Goal: Task Accomplishment & Management: Complete application form

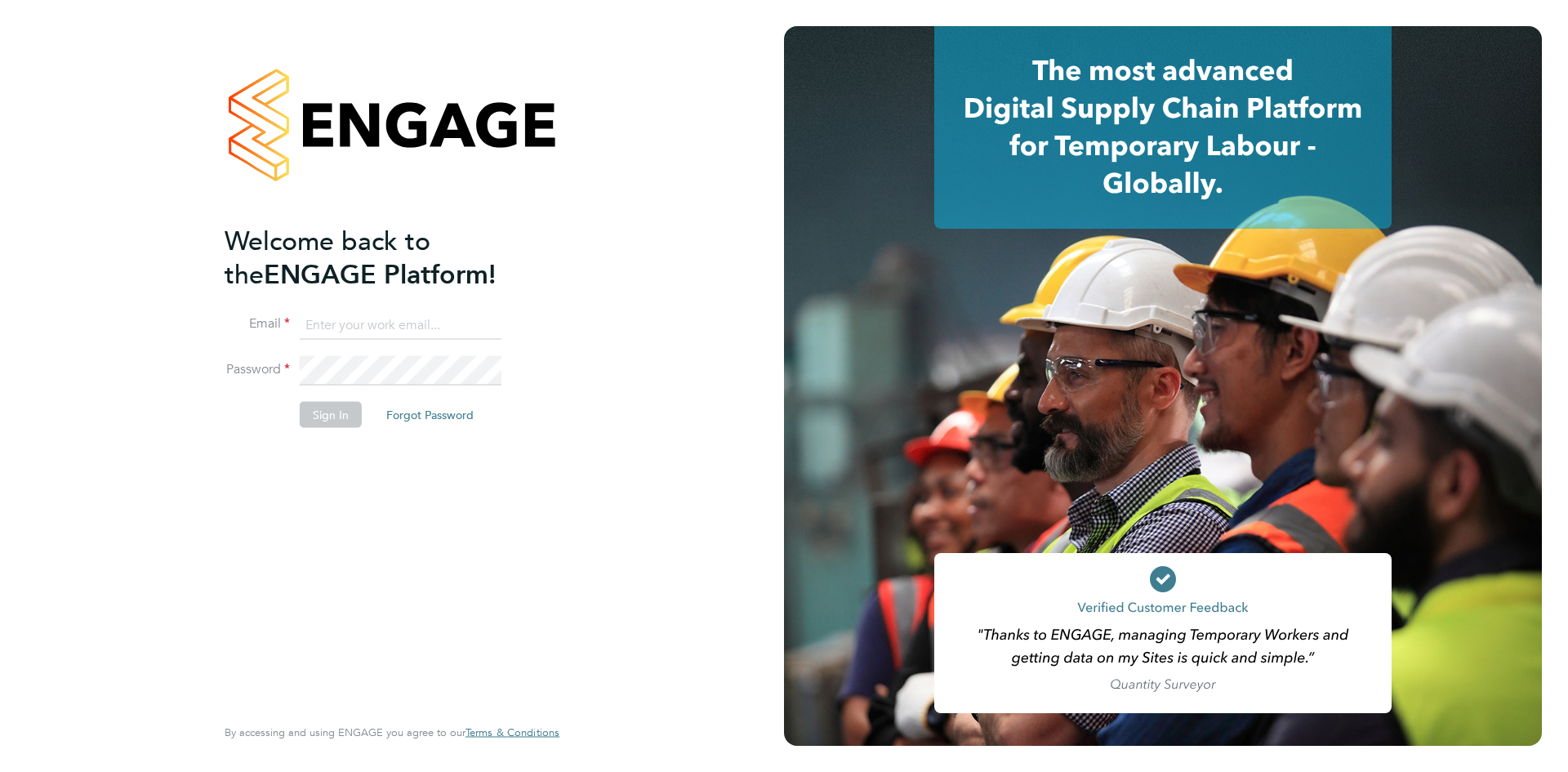
click at [373, 319] on input at bounding box center [401, 325] width 202 height 30
click at [440, 412] on button "Forgot Password" at bounding box center [430, 414] width 114 height 26
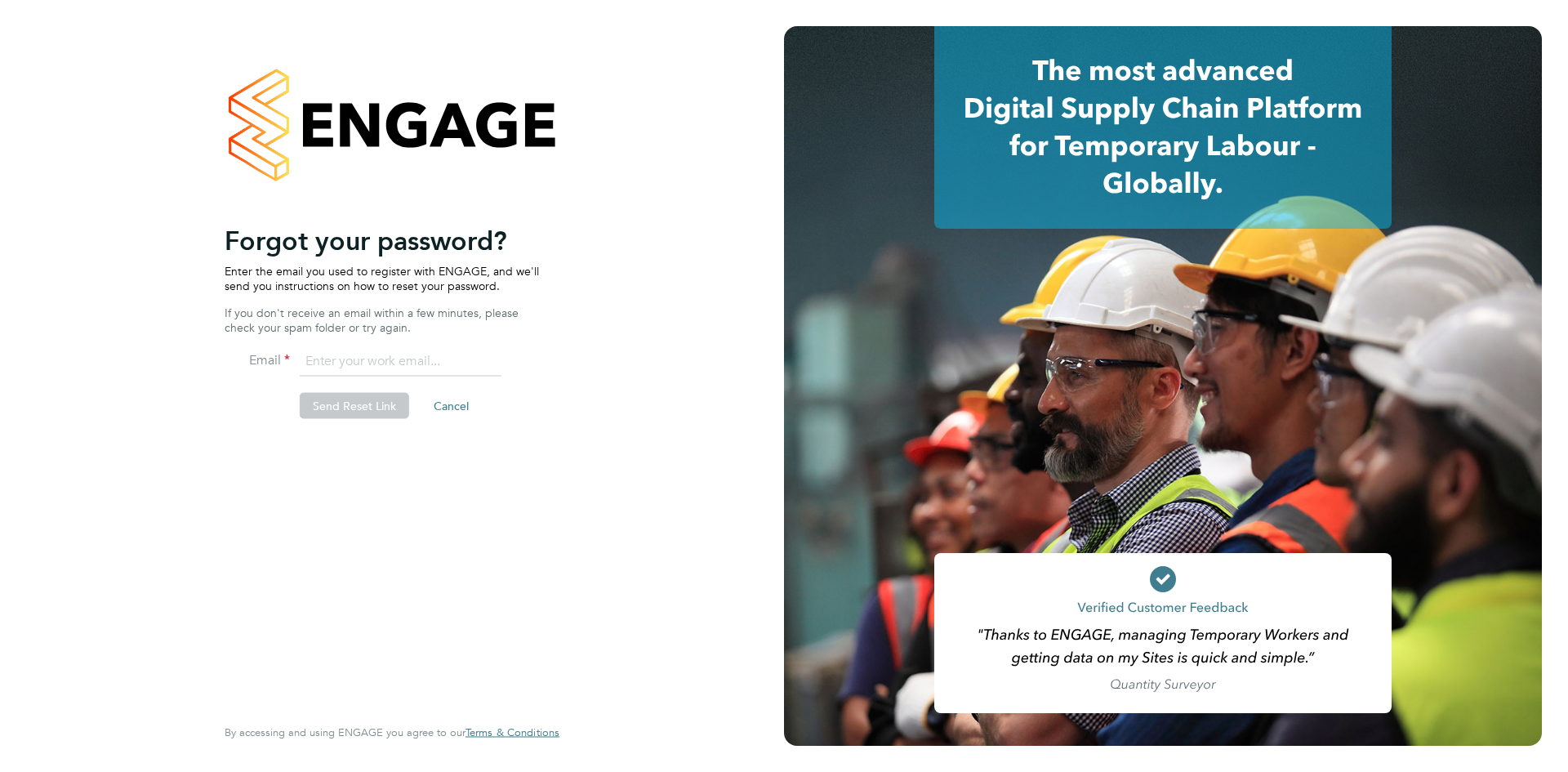
click at [368, 359] on input "email" at bounding box center [401, 362] width 202 height 30
type input "[EMAIL_ADDRESS][DOMAIN_NAME]"
click at [347, 403] on button "Send Reset Link" at bounding box center [354, 406] width 109 height 26
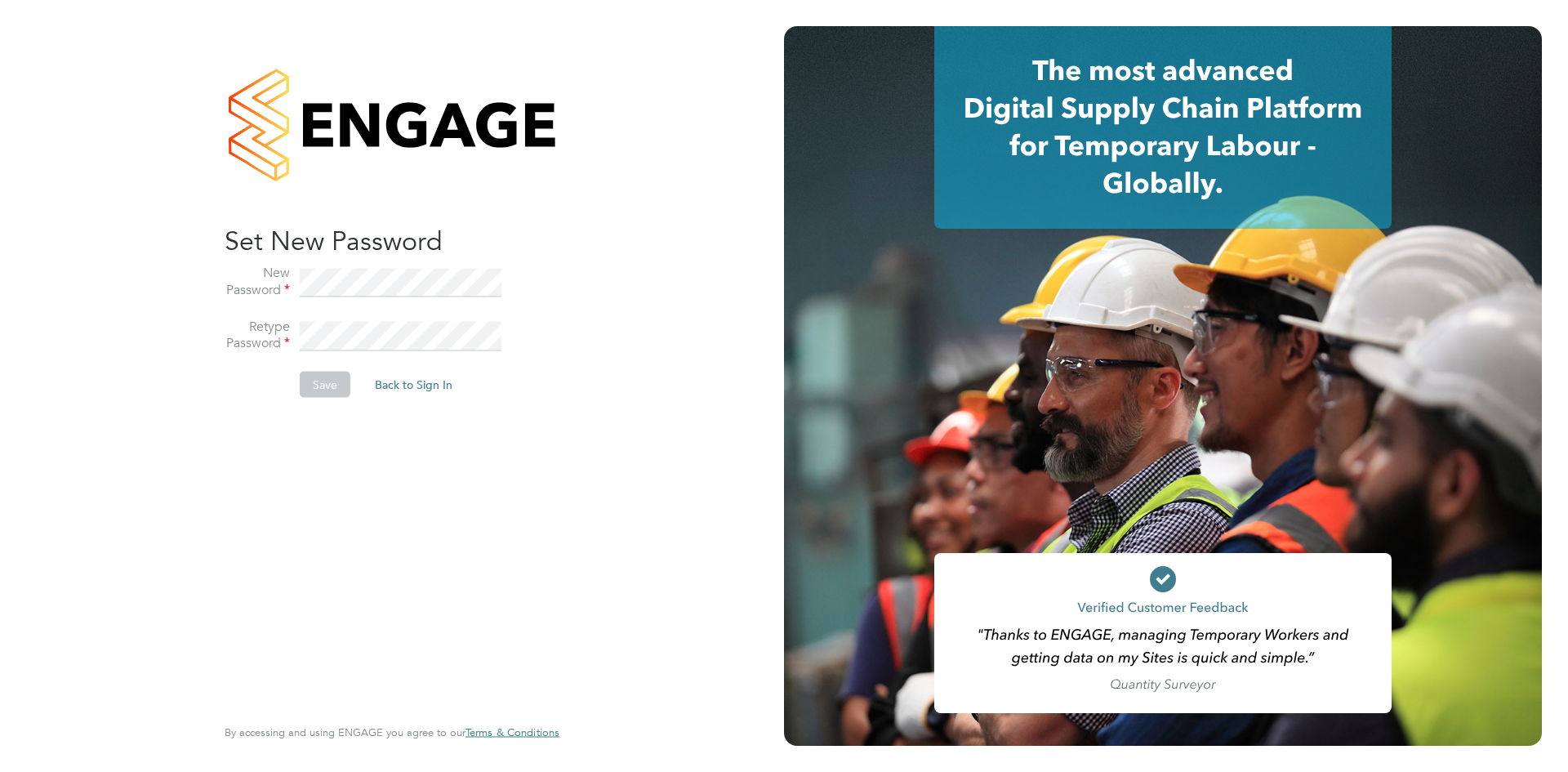
click at [368, 352] on li "Retype Password" at bounding box center [384, 345] width 319 height 54
click at [97, 289] on div "Sorry! The link you followed has expired. I want to reset my password Back to S…" at bounding box center [392, 386] width 784 height 772
click at [360, 564] on div "Sorry! The link you followed has expired. I want to reset my password Back to S…" at bounding box center [384, 468] width 319 height 488
click at [121, 280] on div "Sorry! The link you followed has expired. I want to reset my password Back to S…" at bounding box center [392, 386] width 784 height 772
click at [0, 328] on div "Sorry! The link you followed has expired. I want to reset my password Back to S…" at bounding box center [392, 386] width 784 height 772
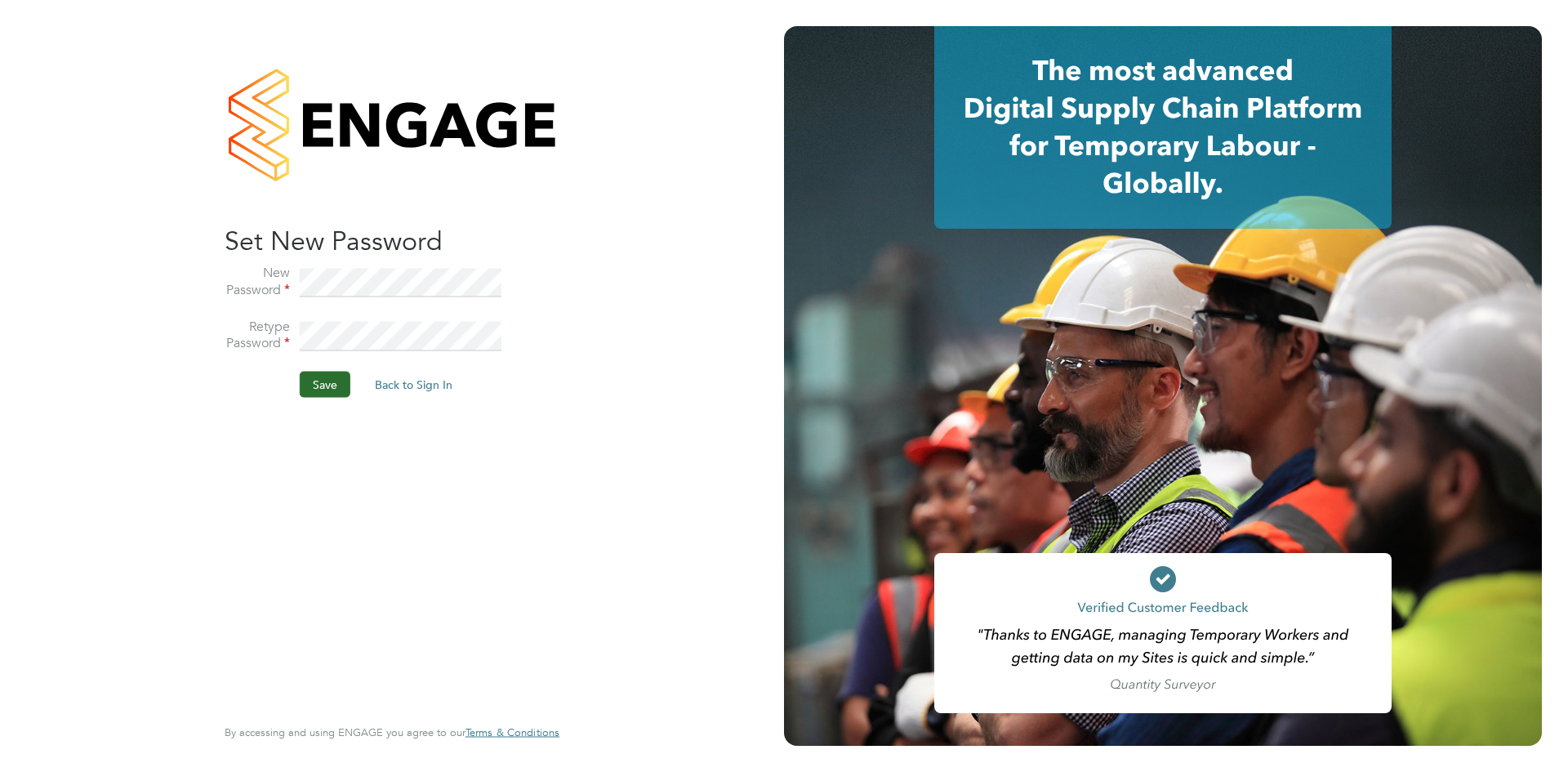
click at [332, 378] on button "Save" at bounding box center [325, 385] width 51 height 26
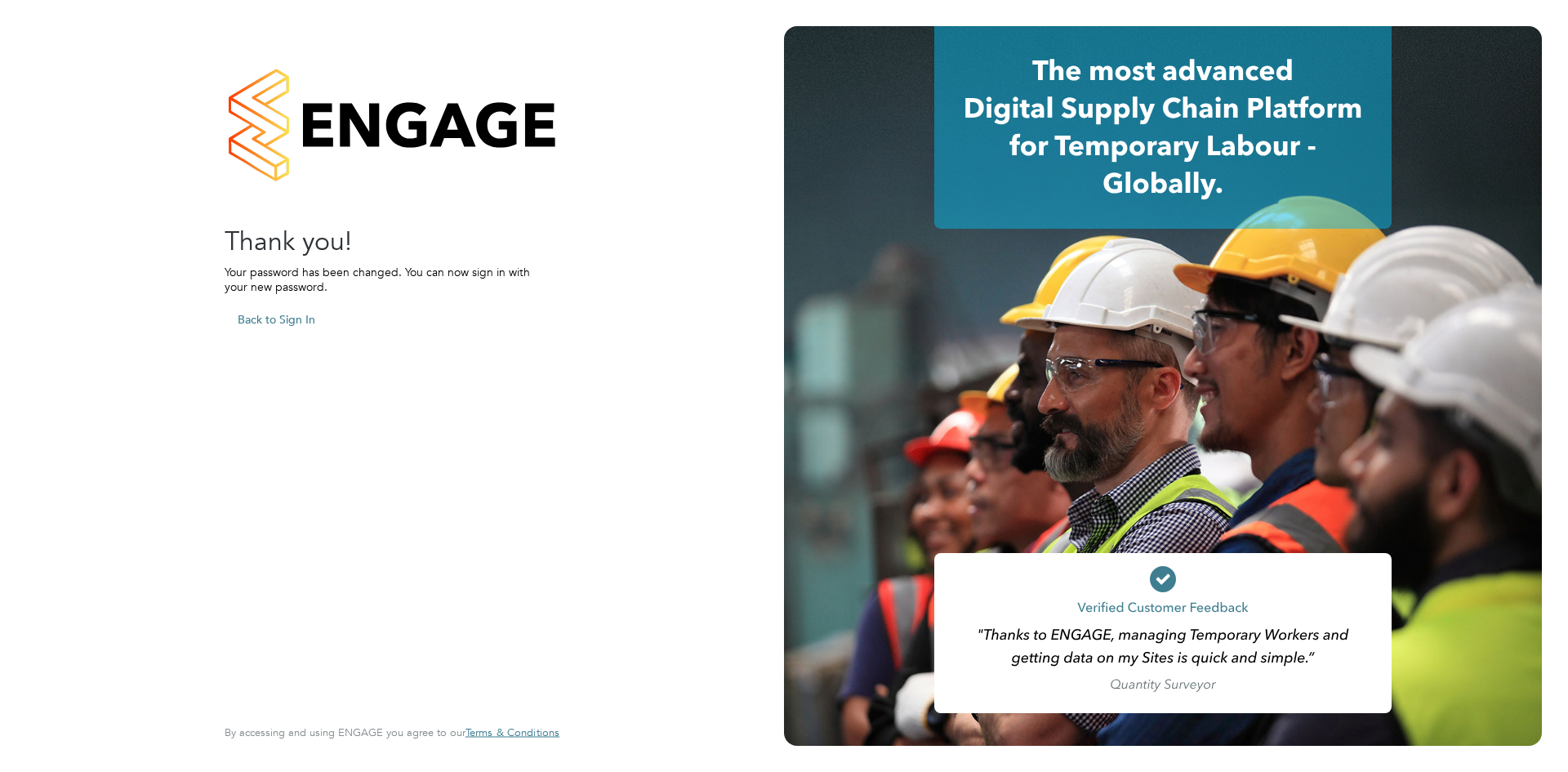
click at [293, 328] on button "Back to Sign In" at bounding box center [276, 319] width 103 height 26
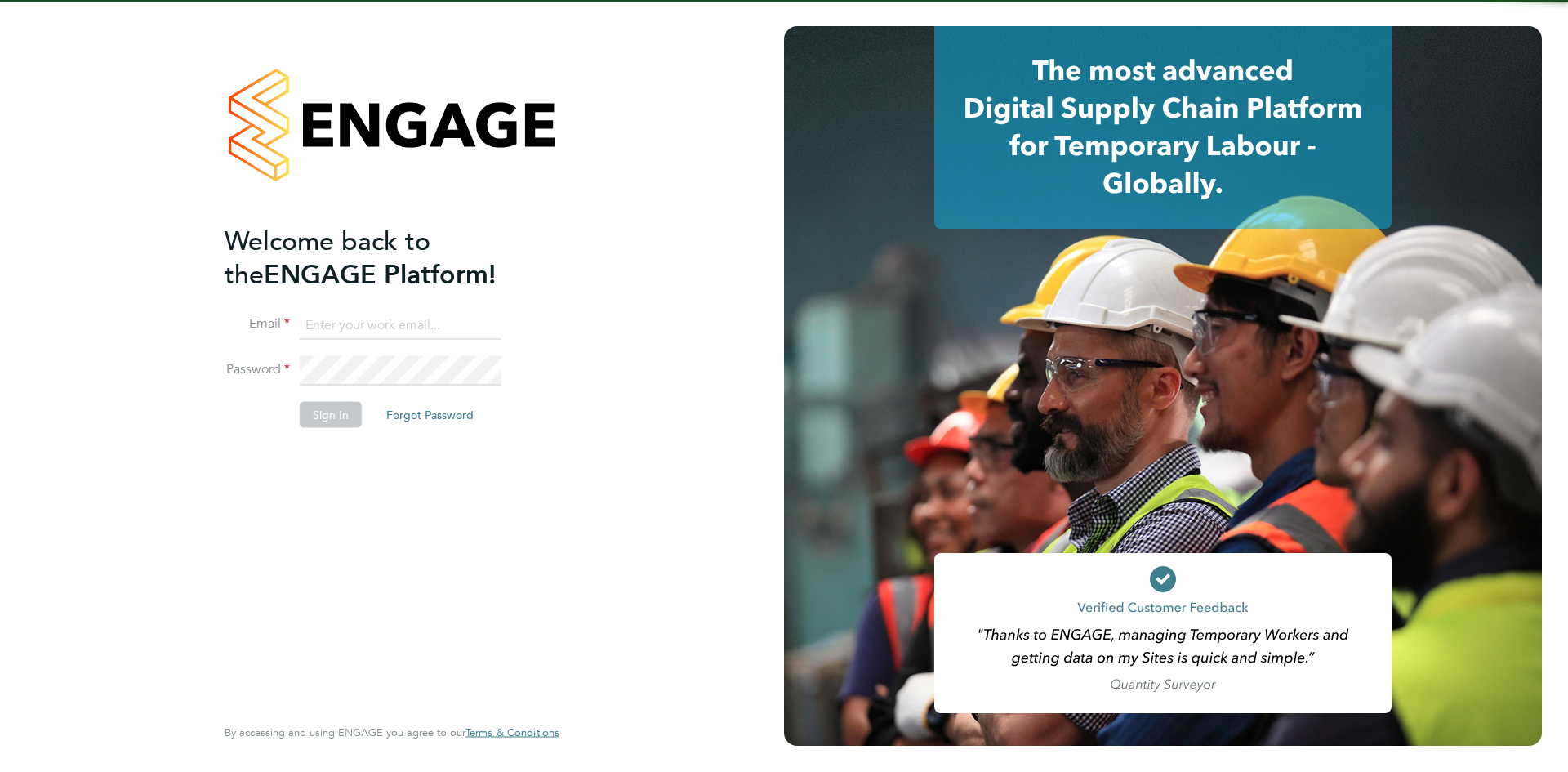
type input "[EMAIL_ADDRESS][DOMAIN_NAME]"
click at [380, 326] on input "[EMAIL_ADDRESS][DOMAIN_NAME]" at bounding box center [401, 325] width 202 height 30
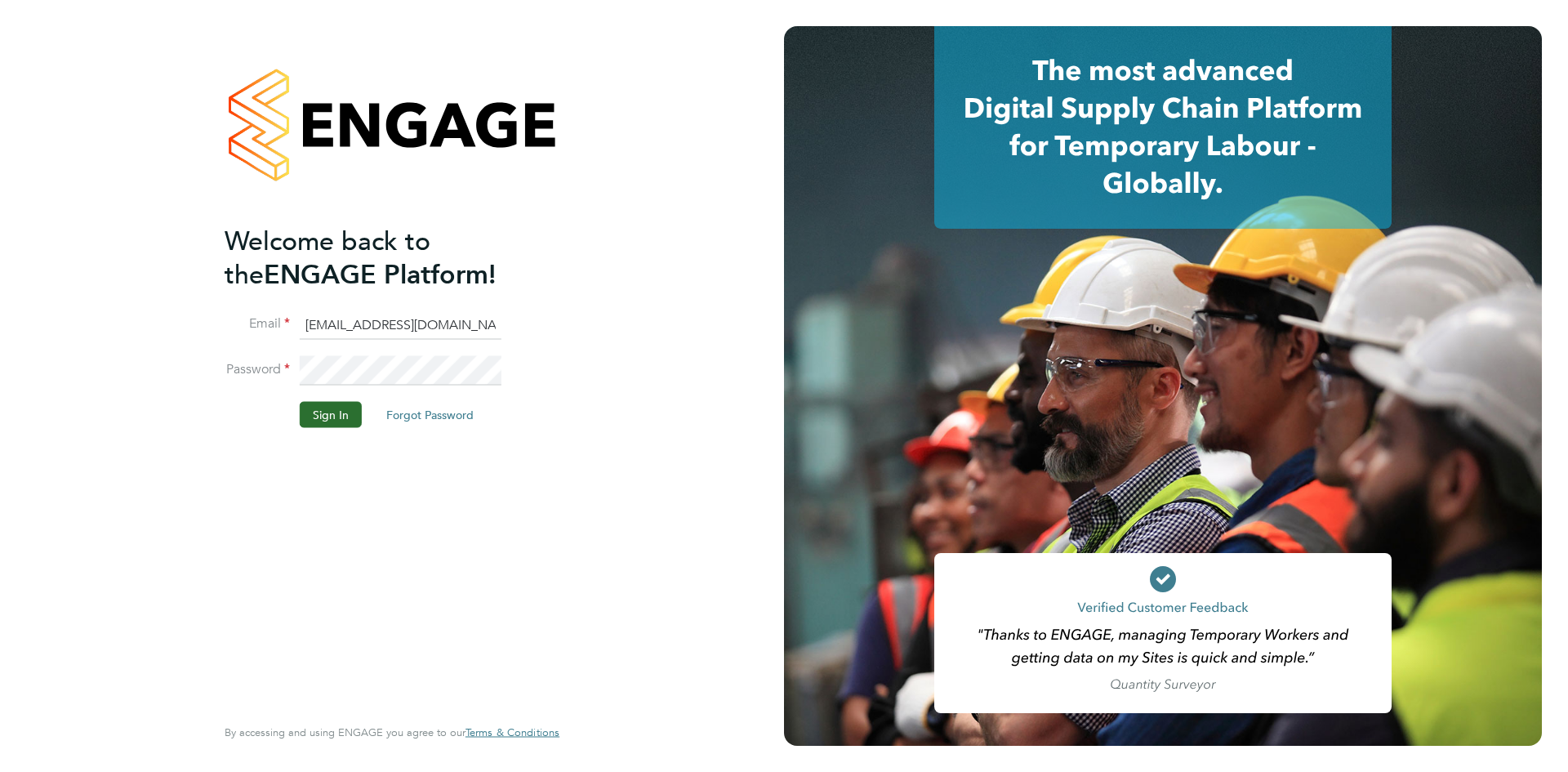
click at [334, 425] on button "Sign In" at bounding box center [330, 414] width 62 height 26
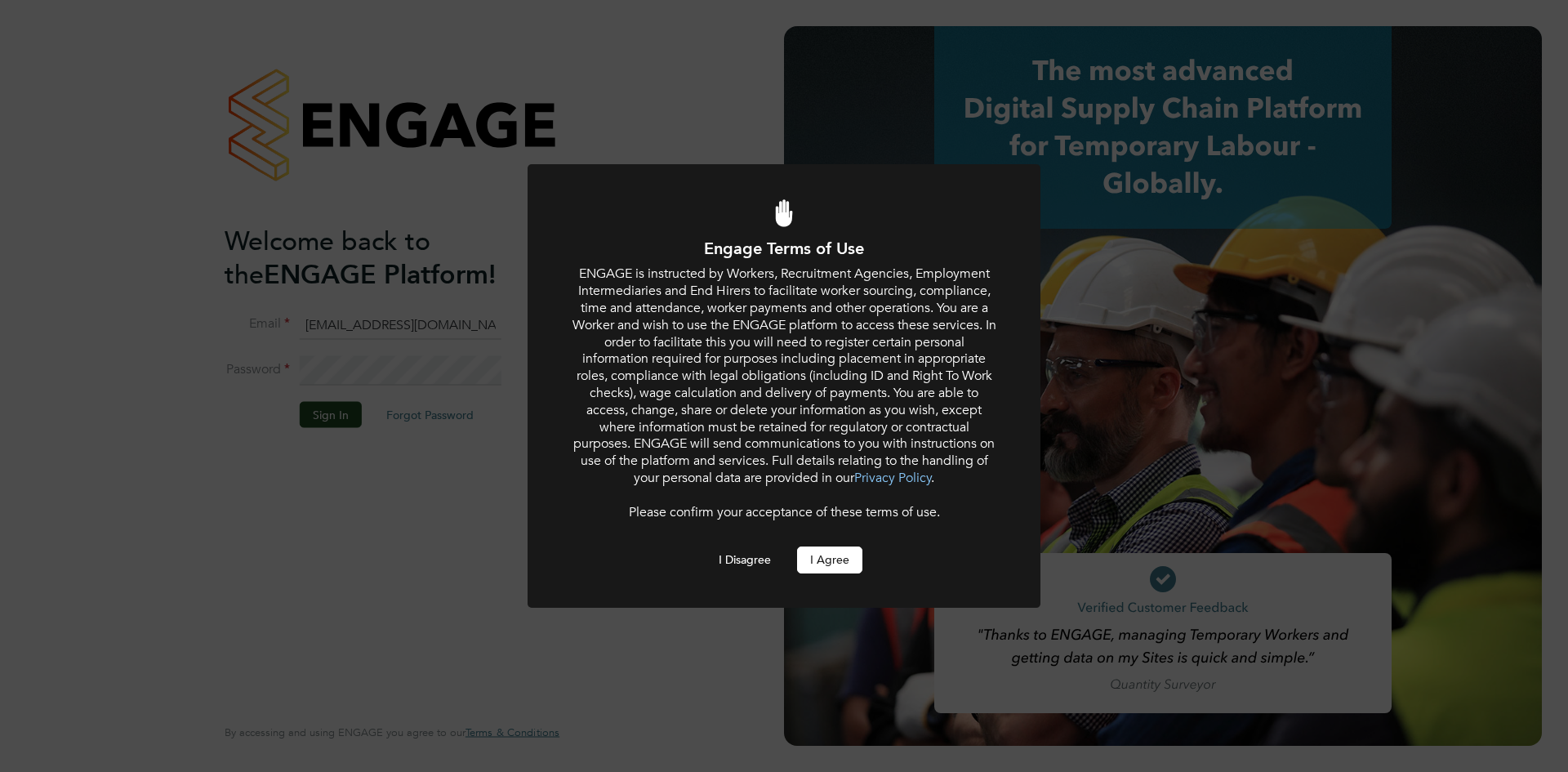
click at [832, 564] on button "I Agree" at bounding box center [829, 559] width 65 height 26
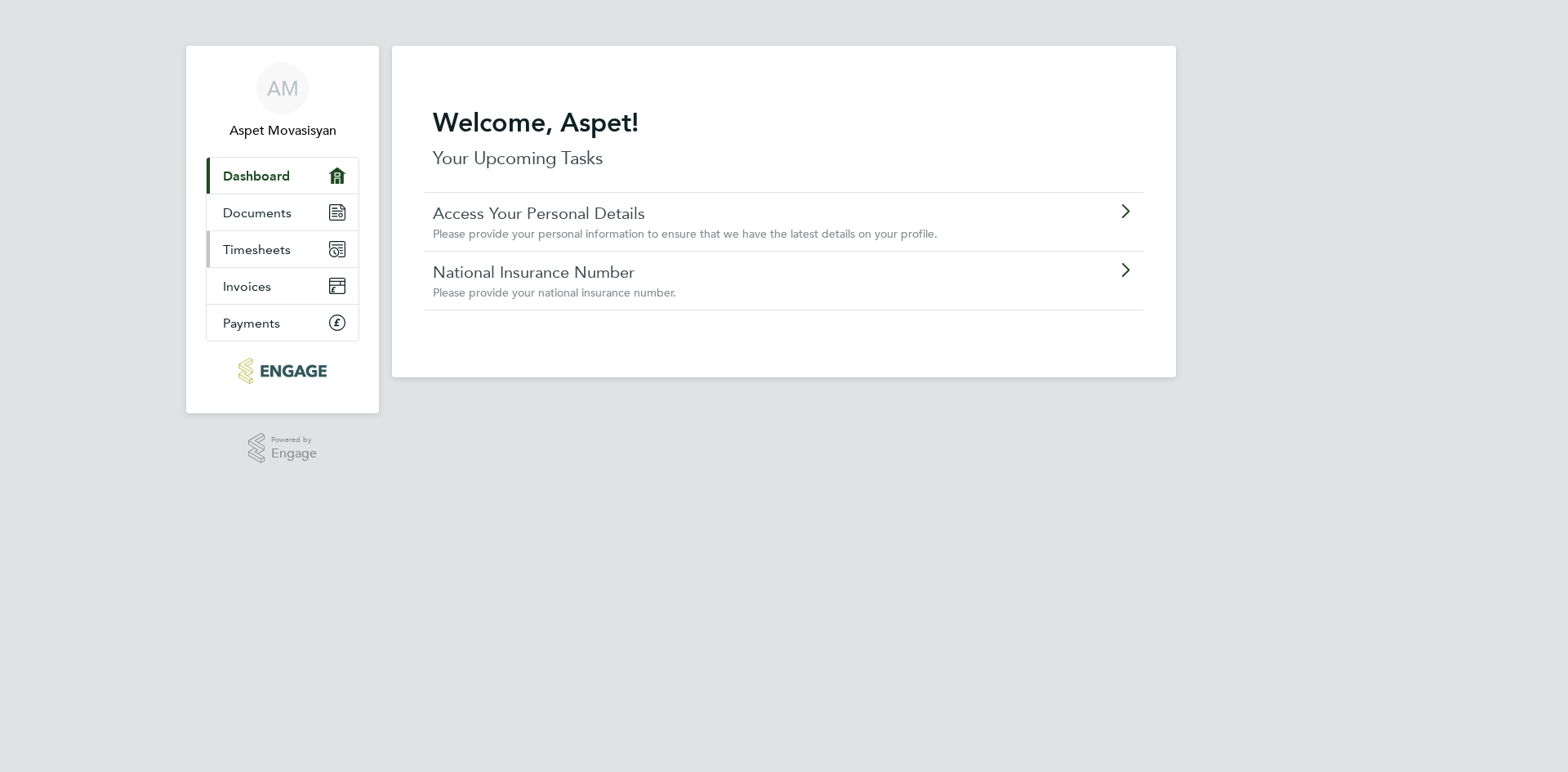
click at [247, 237] on link "Timesheets" at bounding box center [282, 249] width 152 height 36
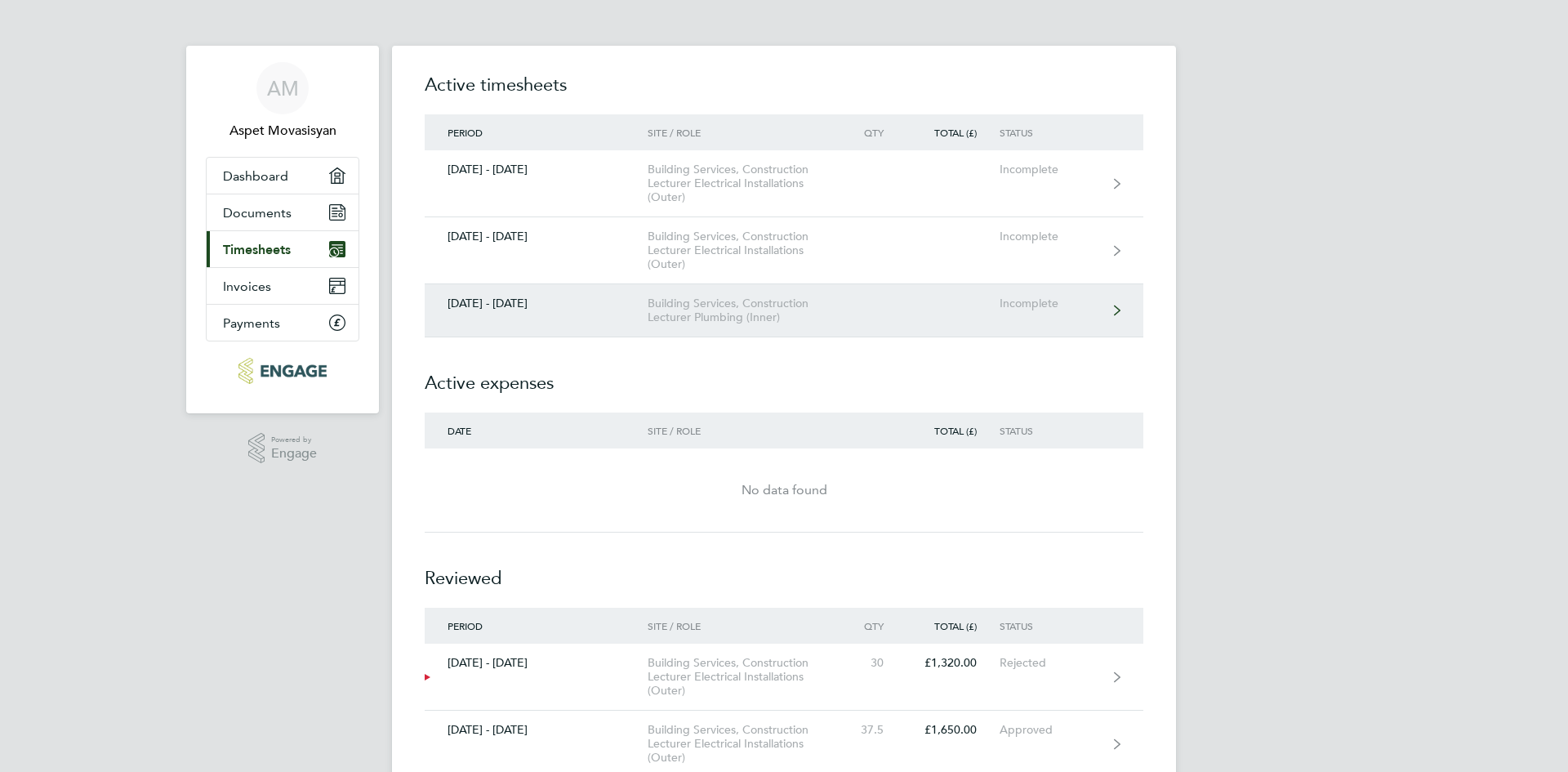
click at [878, 285] on link "22 - 28 Sept 2025 Building Services, Construction Lecturer Plumbing (Inner) Inc…" at bounding box center [784, 311] width 718 height 53
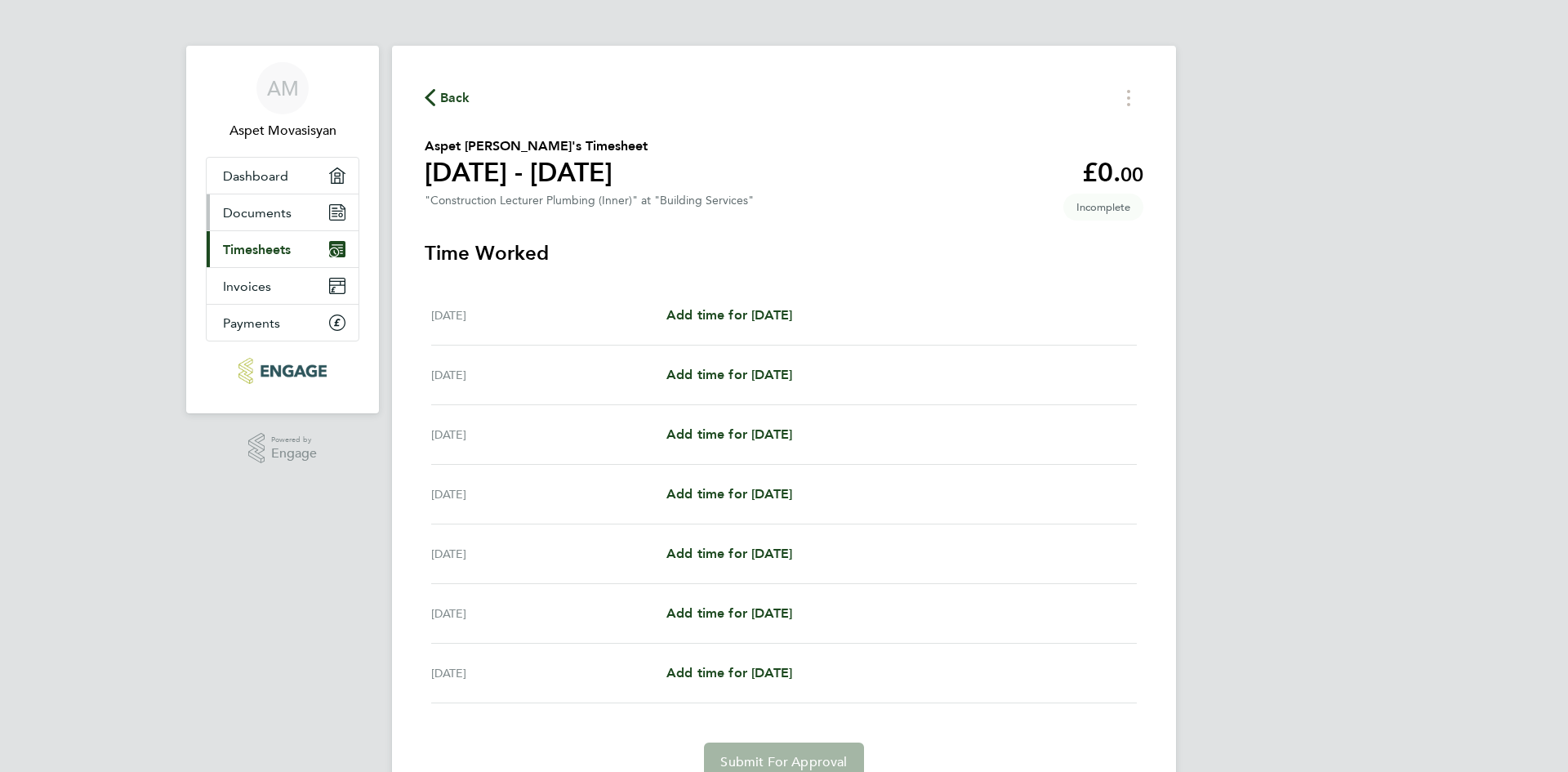
click at [278, 209] on span "Documents" at bounding box center [257, 213] width 69 height 15
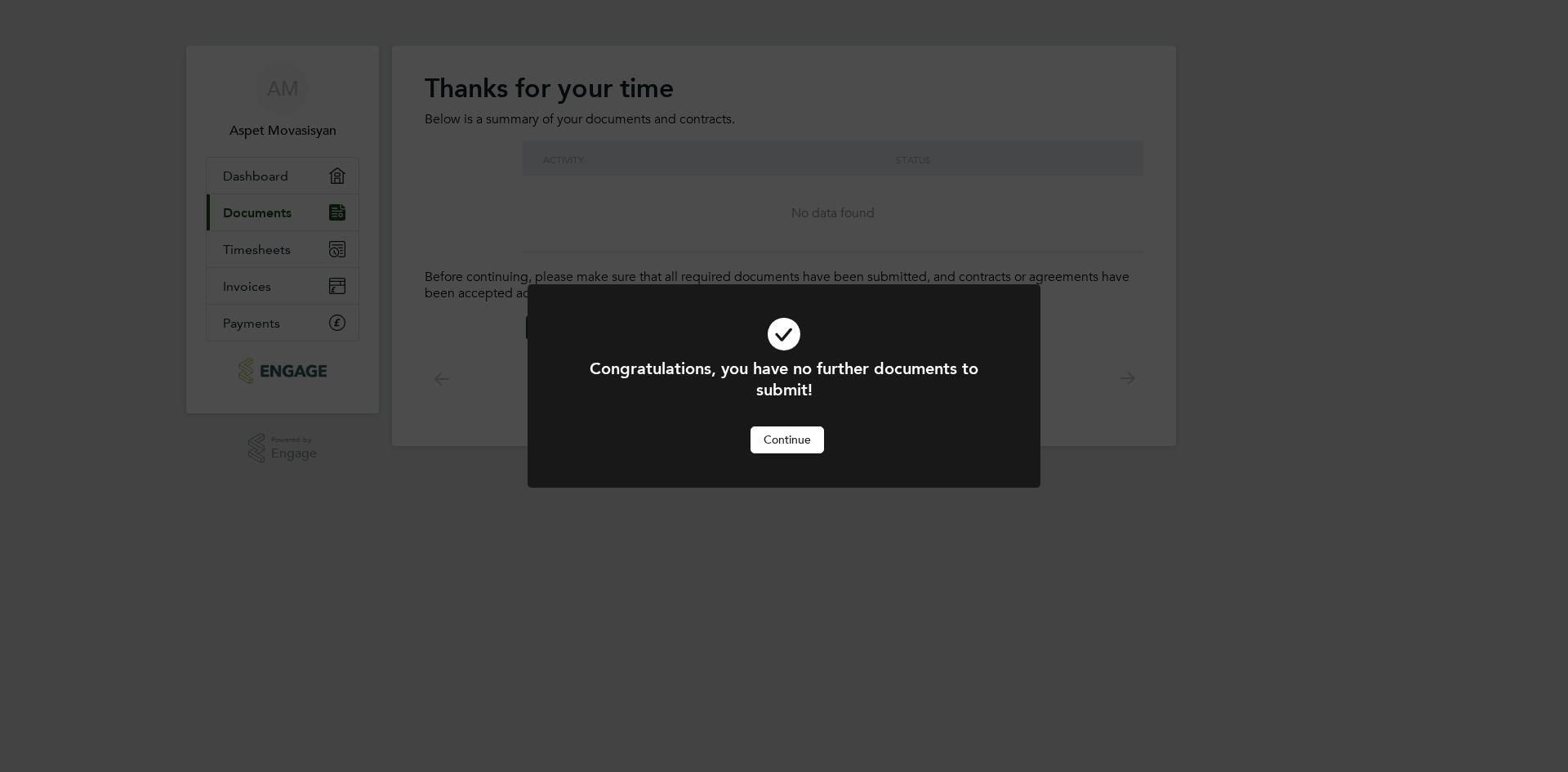
click at [789, 441] on button "Continue" at bounding box center [787, 439] width 74 height 26
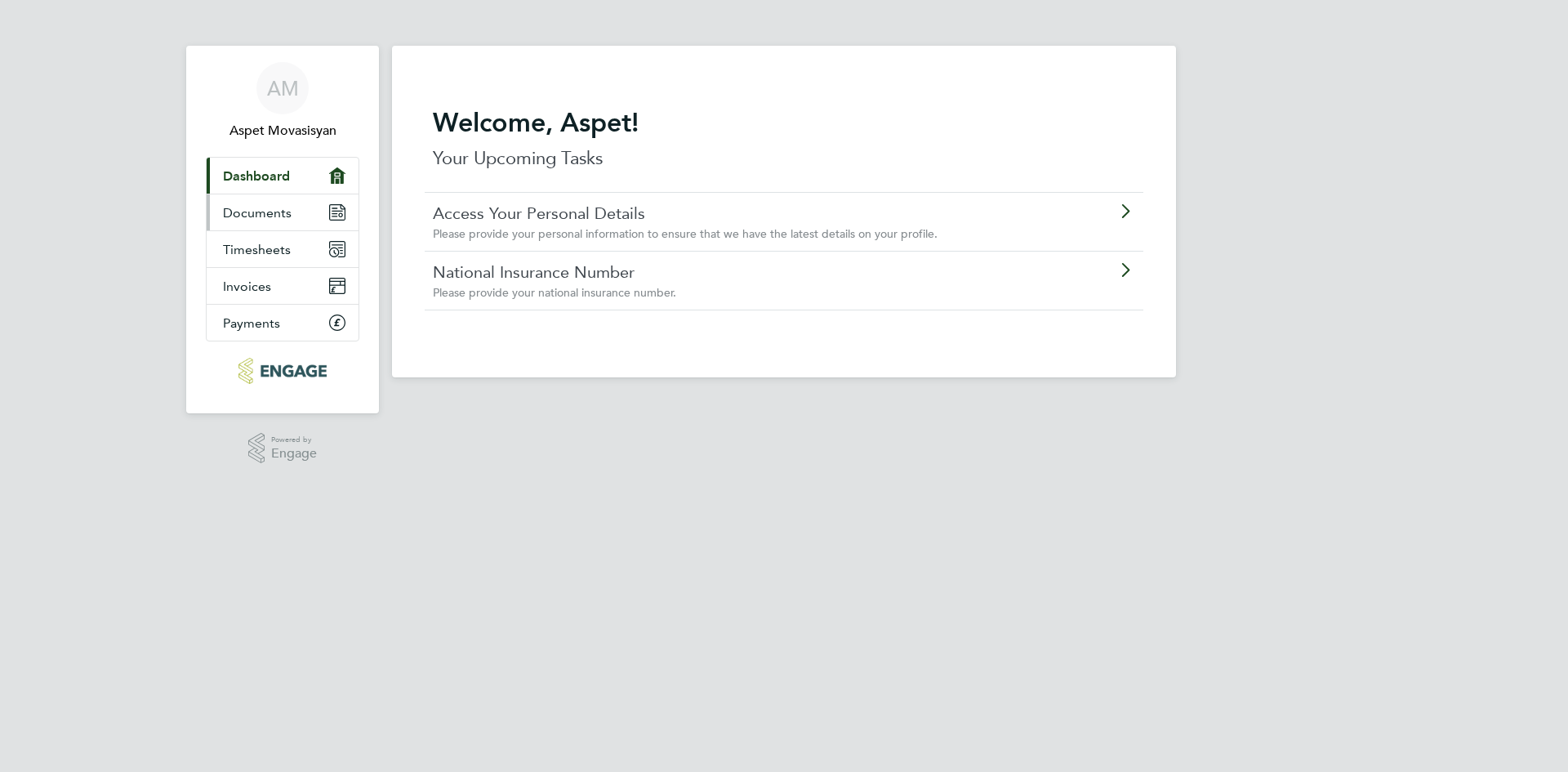
click at [256, 208] on span "Documents" at bounding box center [257, 213] width 69 height 15
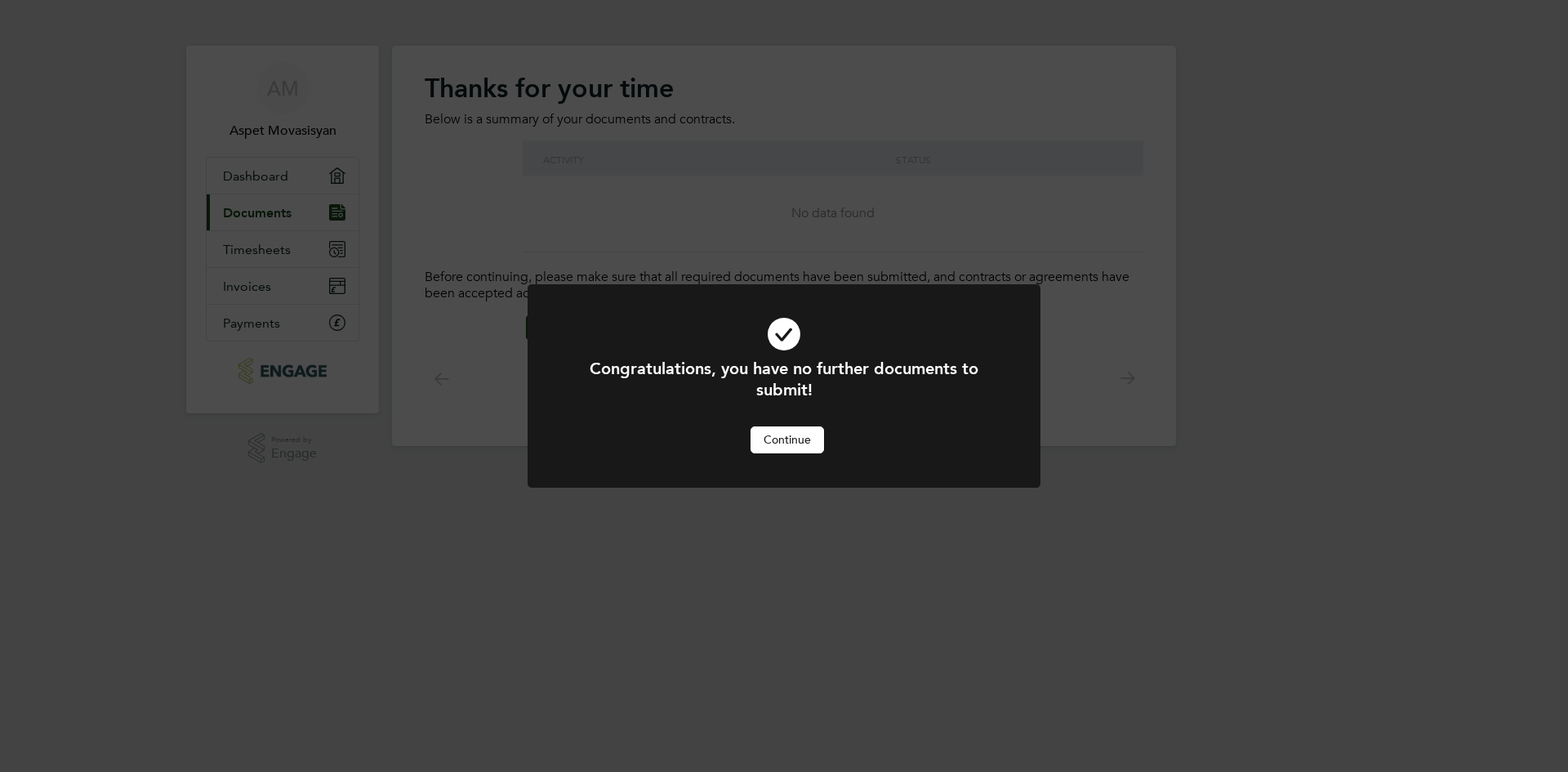
click at [790, 441] on button "Continue" at bounding box center [787, 439] width 74 height 26
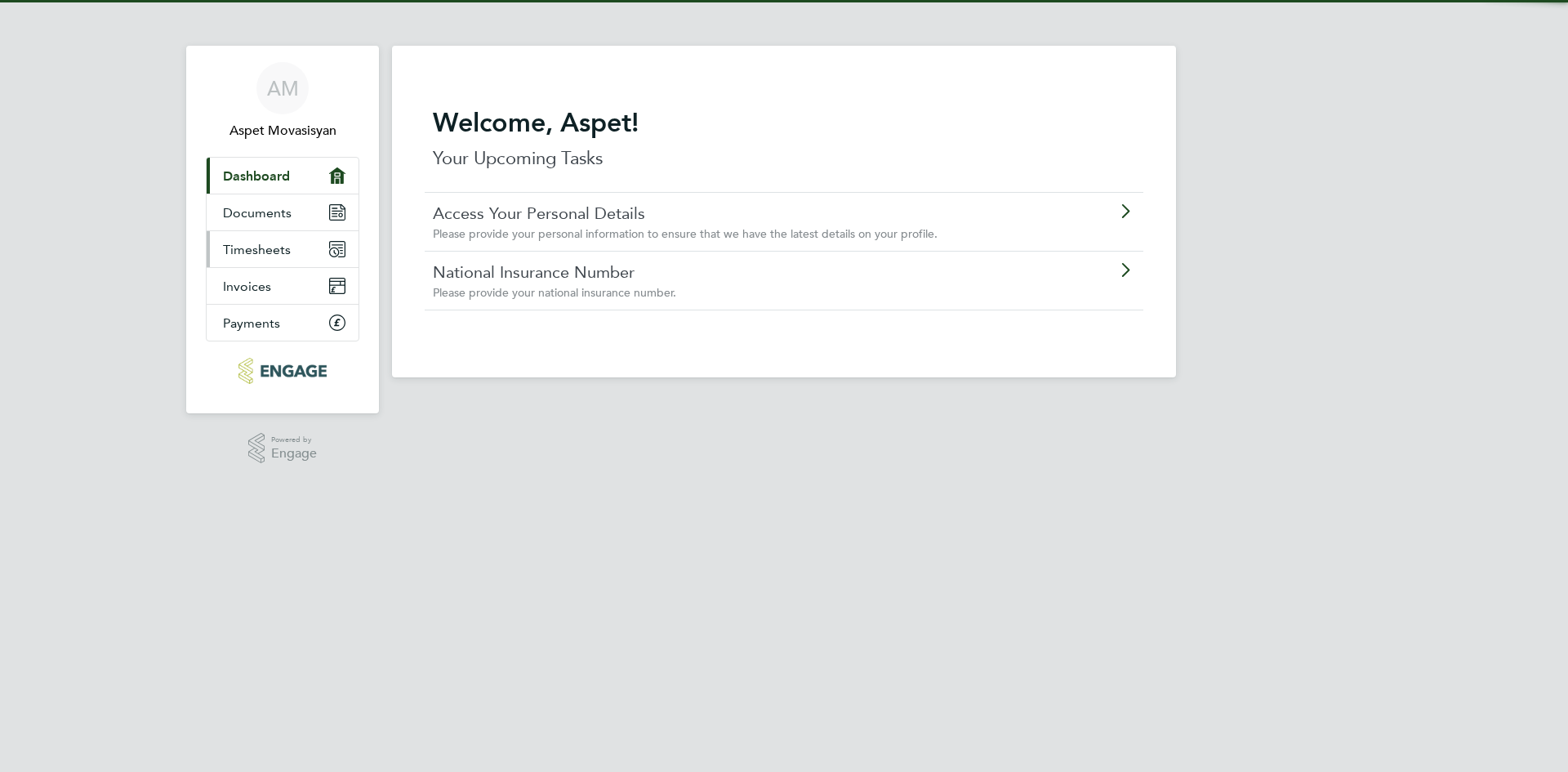
click at [299, 261] on link "Timesheets" at bounding box center [282, 249] width 152 height 36
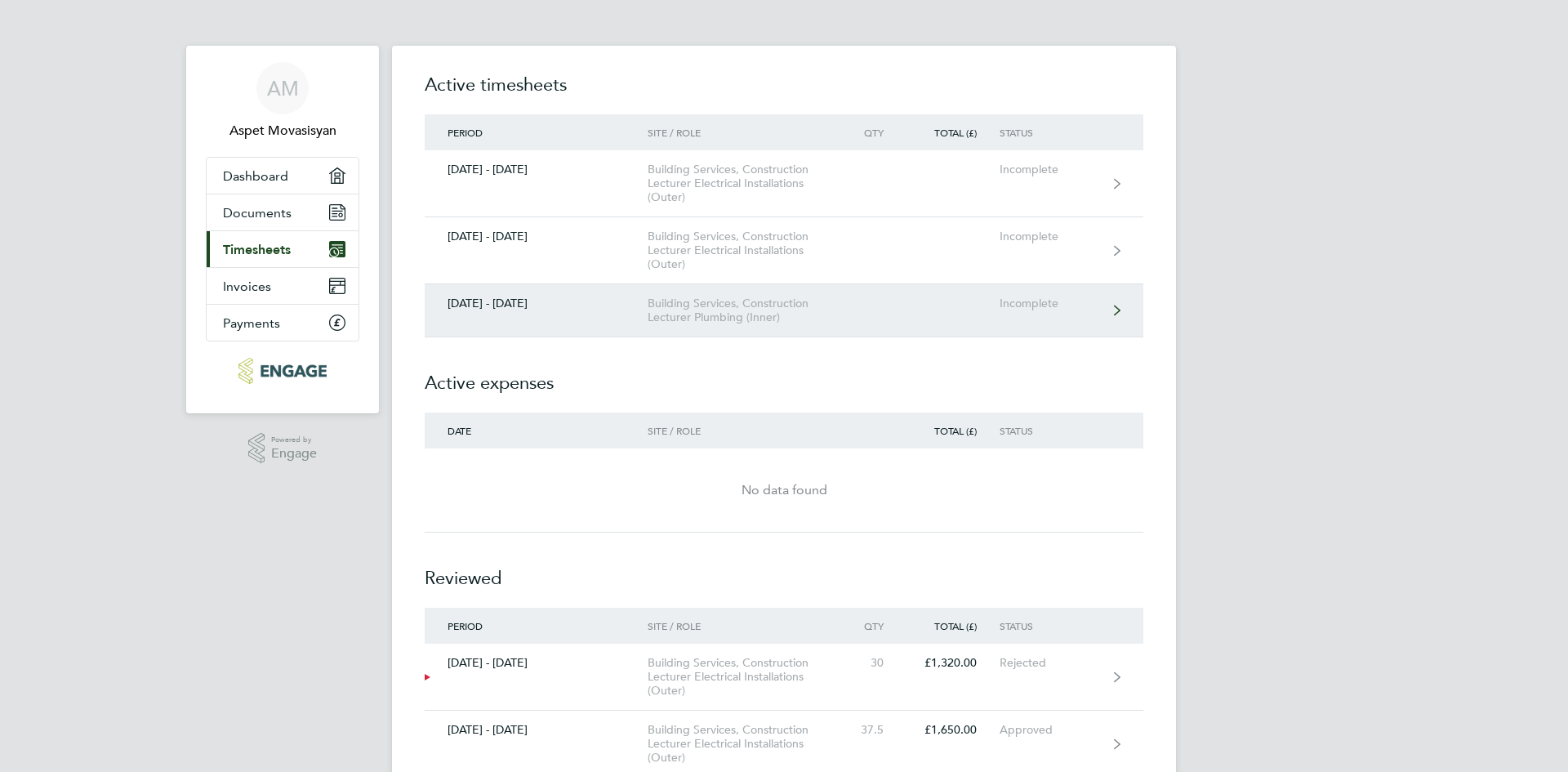
click at [774, 314] on div "Building Services, Construction Lecturer Plumbing (Inner)" at bounding box center [741, 310] width 187 height 28
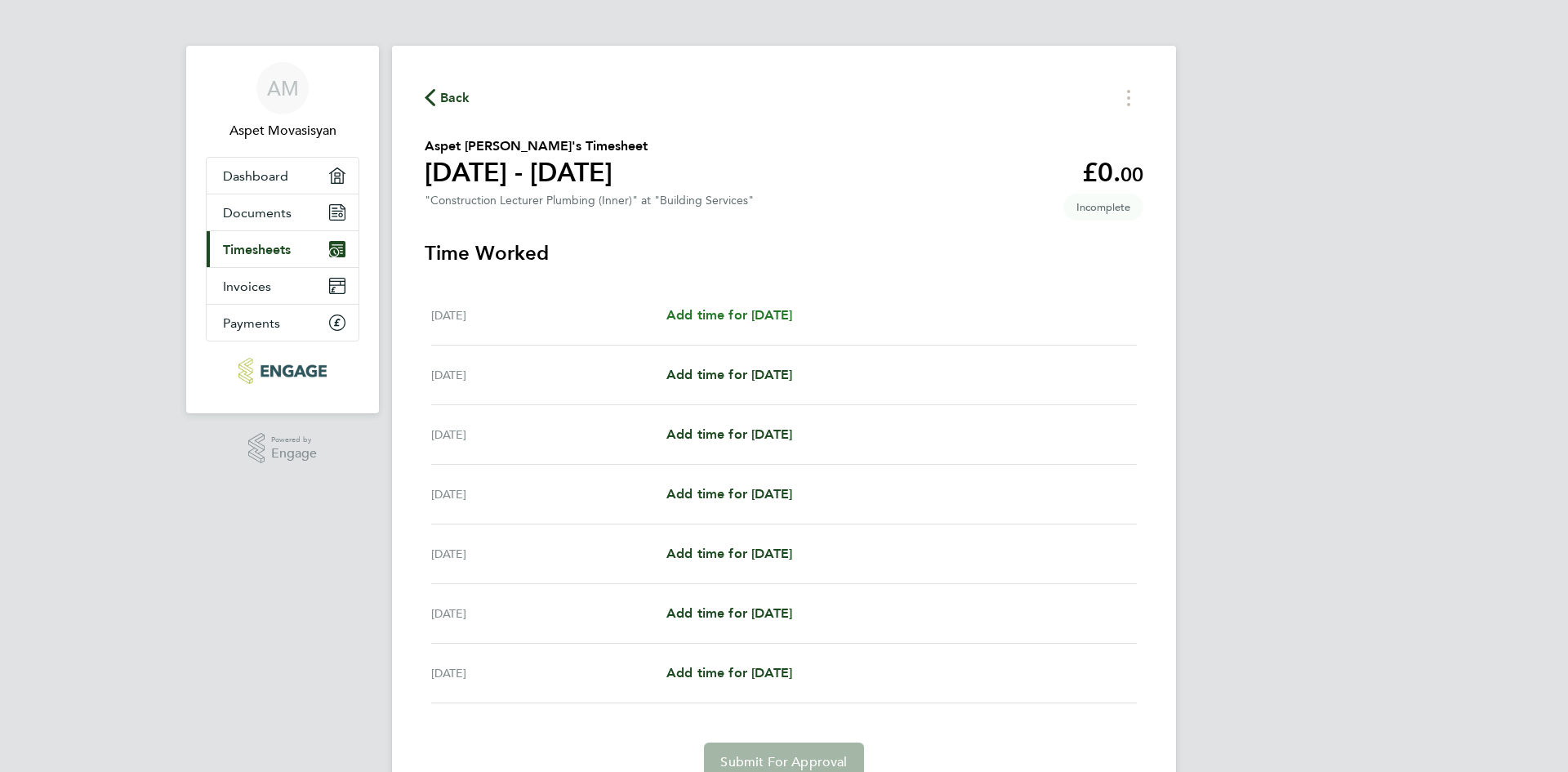
click at [740, 315] on span "Add time for Mon 22 Sep" at bounding box center [729, 315] width 125 height 15
select select "60"
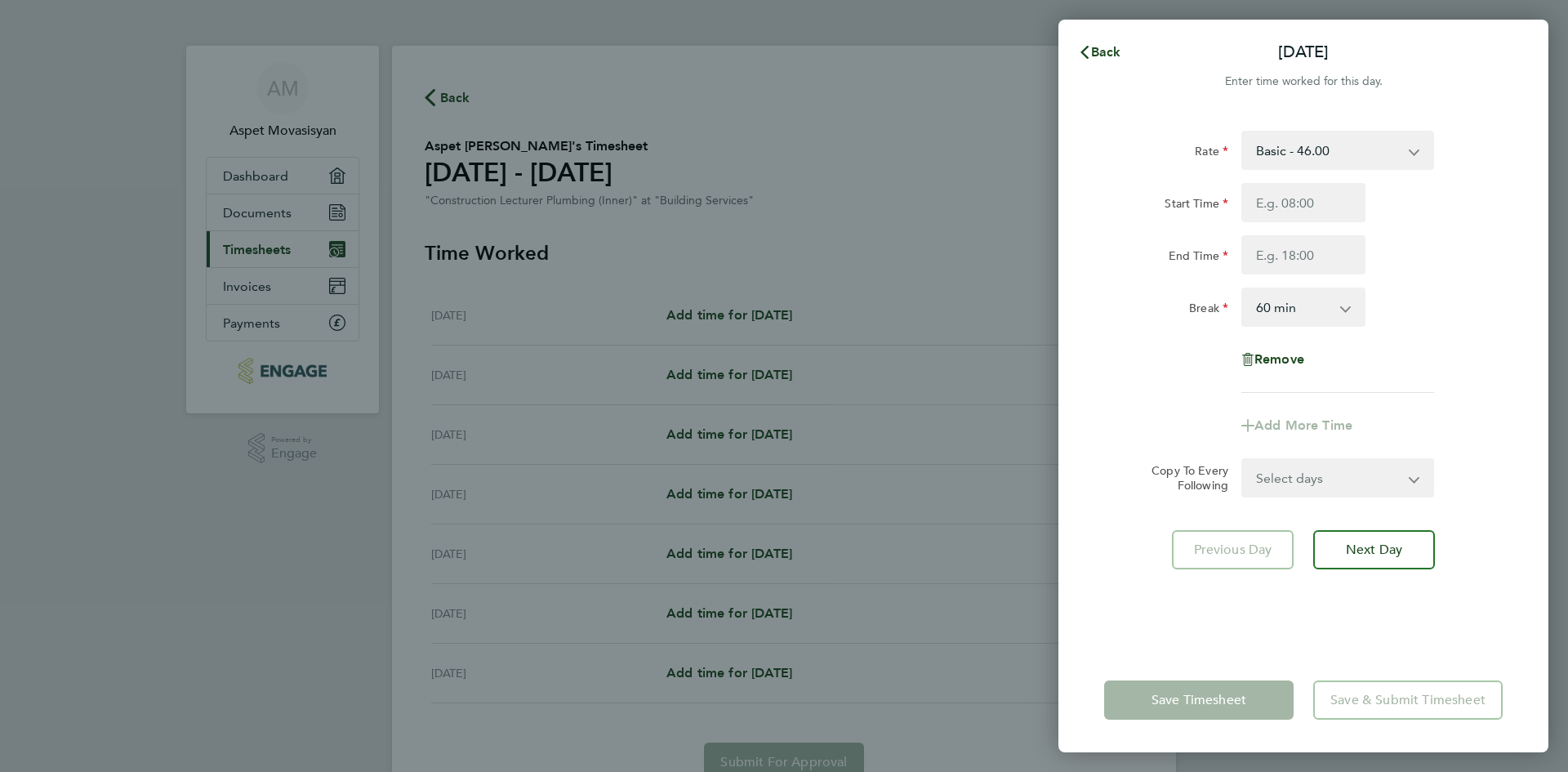
click at [1407, 151] on select "Basic - 46.00" at bounding box center [1327, 150] width 170 height 36
click at [1406, 152] on select "Basic - 46.00" at bounding box center [1327, 150] width 170 height 36
click at [1294, 221] on input "Start Time" at bounding box center [1304, 203] width 125 height 39
click at [1355, 308] on app-icon-cross-button at bounding box center [1354, 307] width 19 height 36
click at [1328, 308] on select "0 min 15 min 30 min 45 min 60 min 75 min 90 min" at bounding box center [1294, 307] width 102 height 36
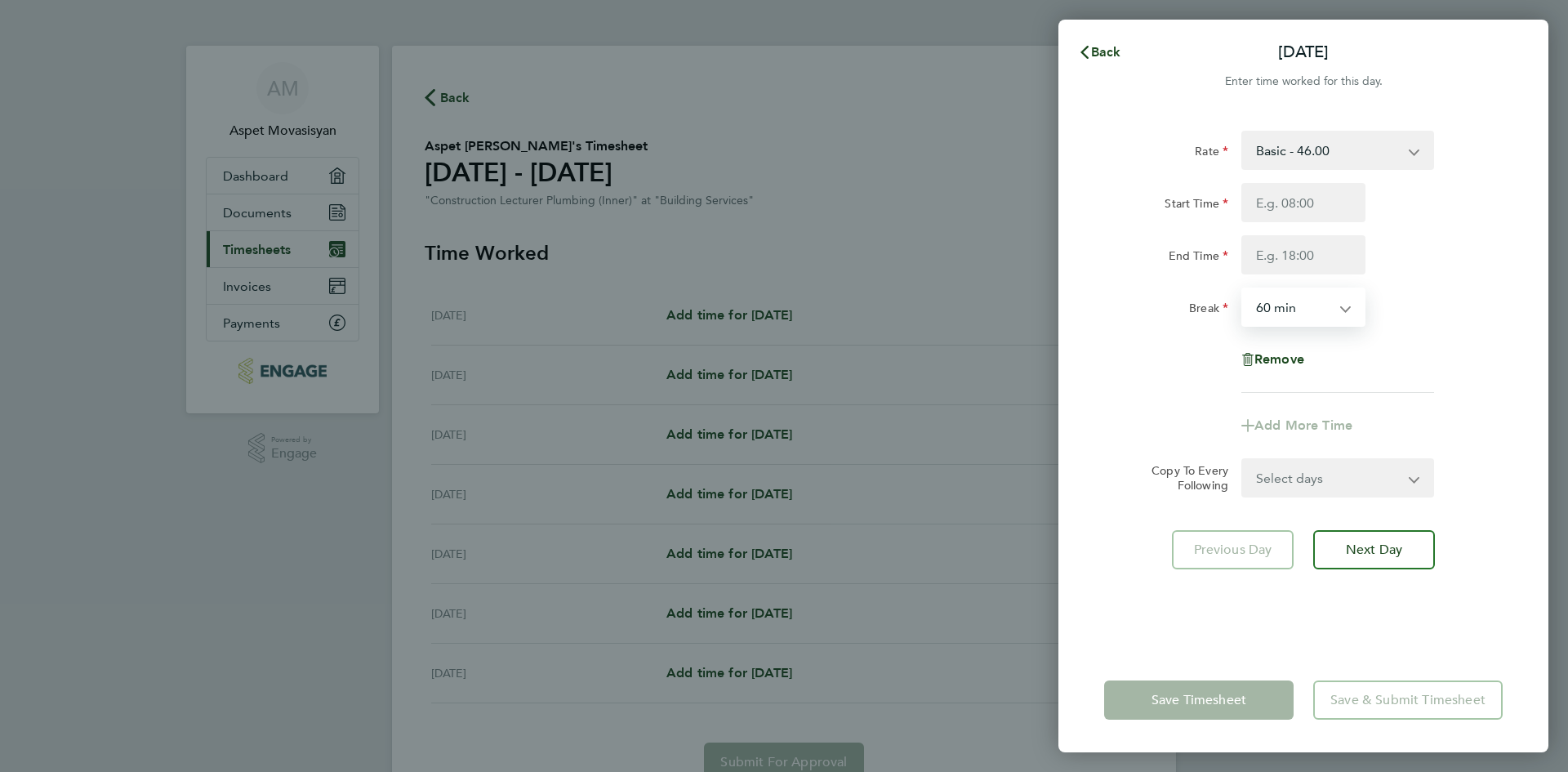
click at [1436, 325] on div "Break 0 min 15 min 30 min 45 min 60 min 75 min 90 min" at bounding box center [1304, 307] width 412 height 39
click at [1346, 310] on app-icon-cross-button at bounding box center [1354, 307] width 19 height 36
click at [1348, 309] on app-icon-cross-button at bounding box center [1354, 307] width 19 height 36
drag, startPoint x: 1293, startPoint y: 214, endPoint x: 1295, endPoint y: 222, distance: 8.2
click at [1295, 222] on div "Start Time End Time" at bounding box center [1304, 229] width 412 height 92
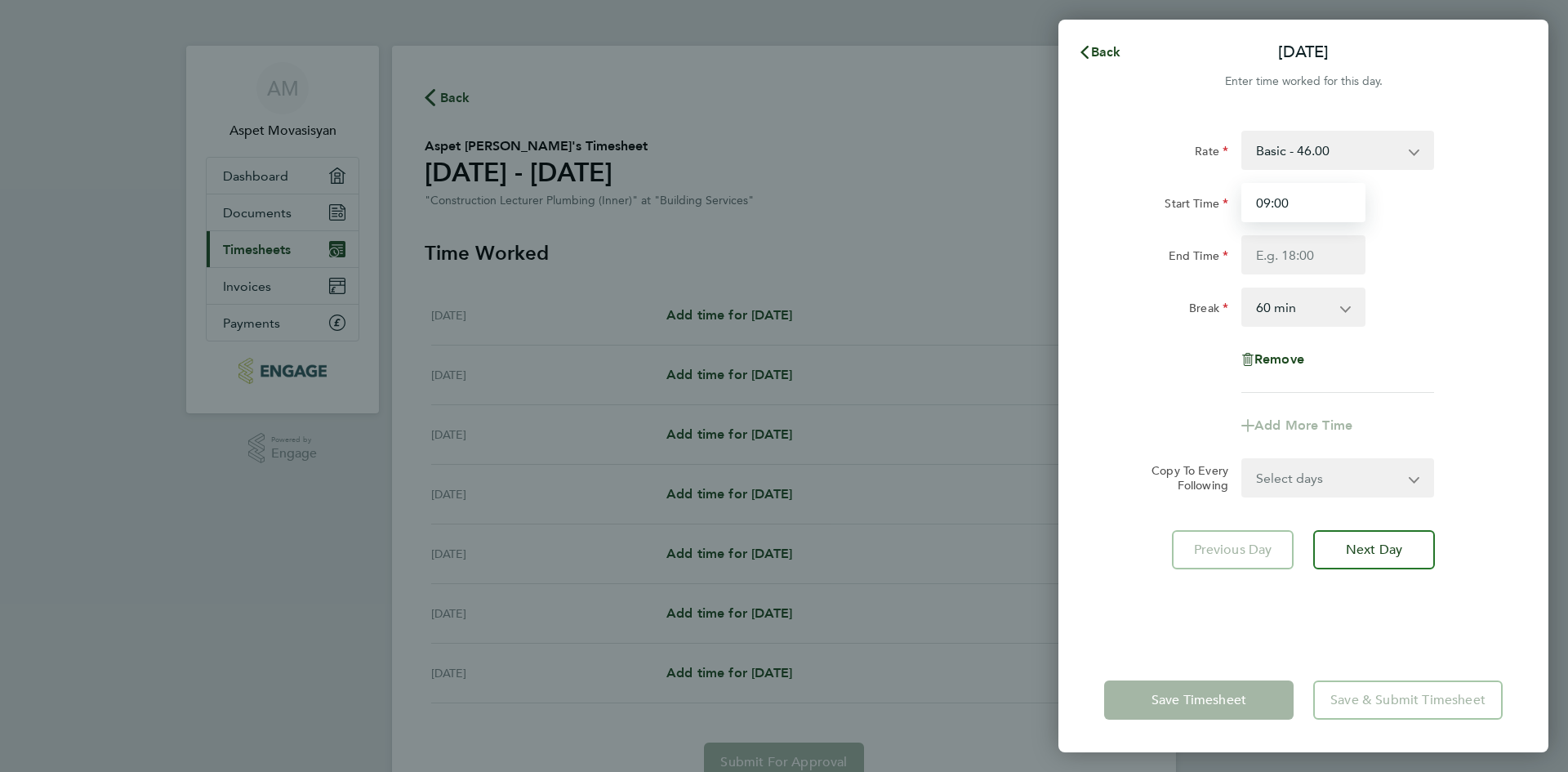
type input "09:00"
click at [1310, 256] on input "End Time" at bounding box center [1304, 255] width 125 height 39
type input "17:00"
click at [1344, 311] on div "0 min 15 min 30 min 45 min 60 min 75 min 90 min" at bounding box center [1304, 307] width 125 height 39
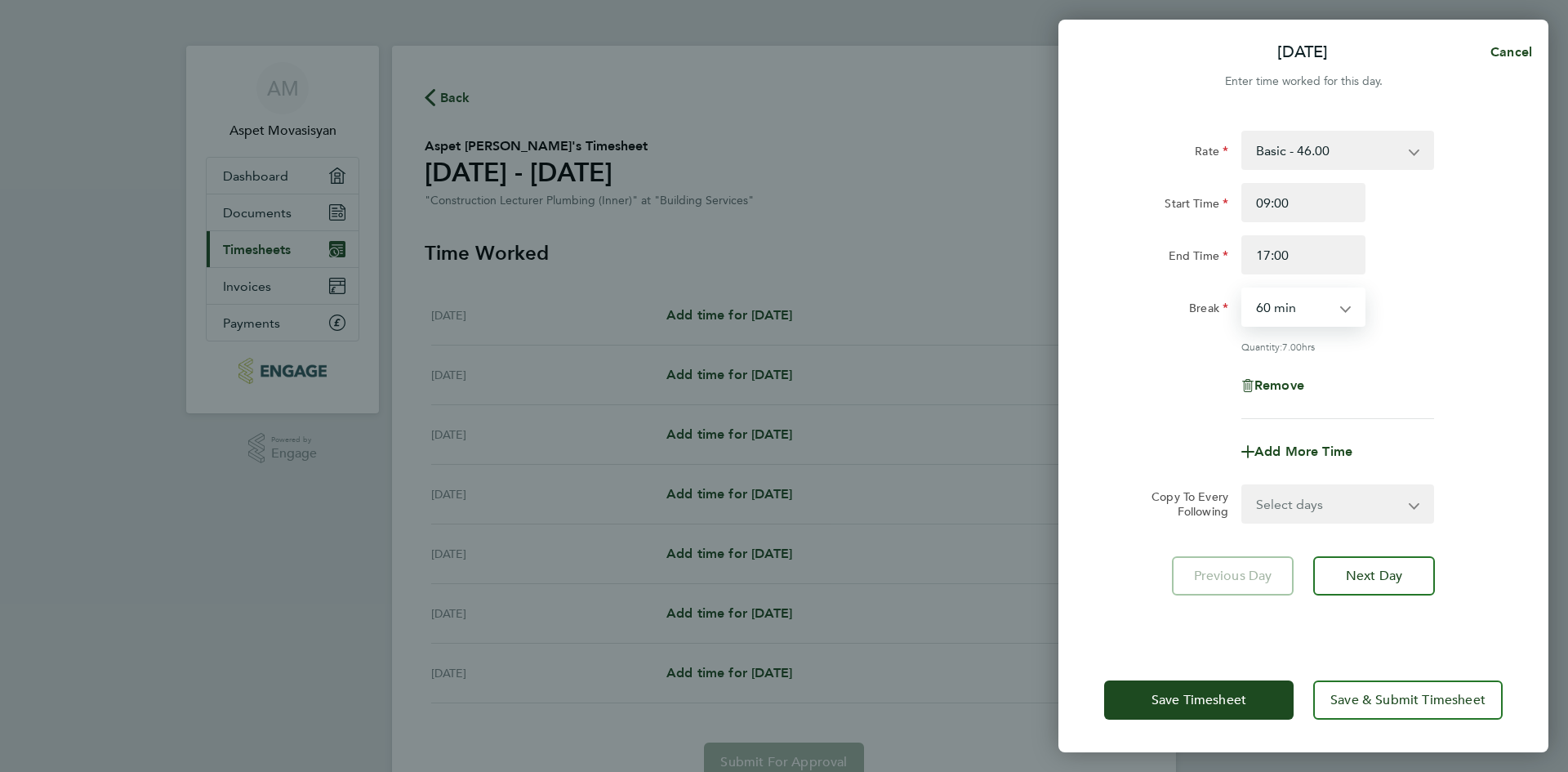
select select "30"
click at [1243, 289] on select "0 min 15 min 30 min 45 min 60 min 75 min 90 min" at bounding box center [1294, 307] width 102 height 36
click at [1365, 506] on select "Select days Day Weekday (Mon-Fri) Weekend (Sat-Sun) Tuesday Wednesday Thursday …" at bounding box center [1328, 504] width 171 height 36
select select "WEEKDAY"
click at [1243, 486] on select "Select days Day Weekday (Mon-Fri) Weekend (Sat-Sun) Tuesday Wednesday Thursday …" at bounding box center [1328, 504] width 171 height 36
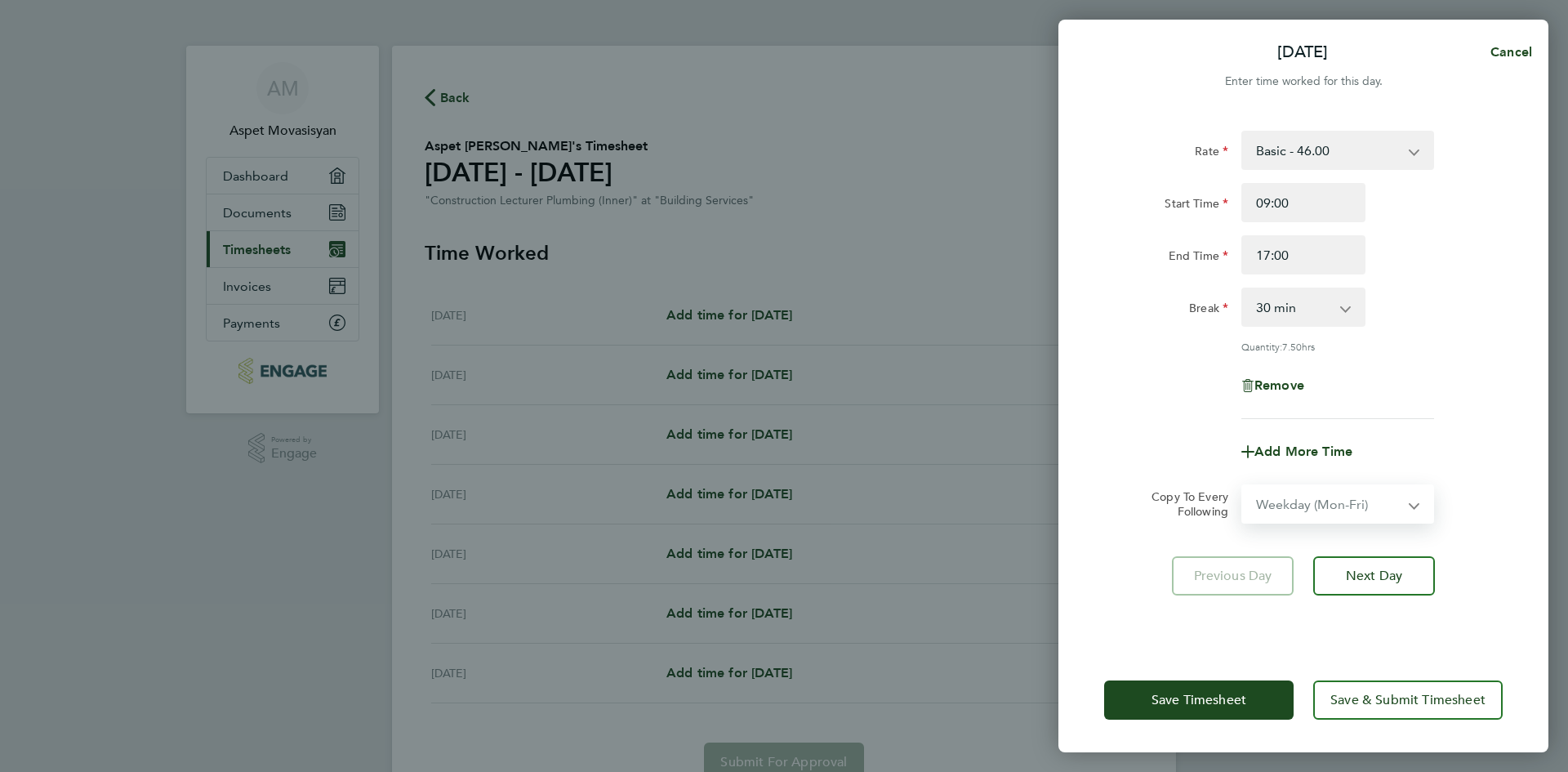
select select "2025-09-28"
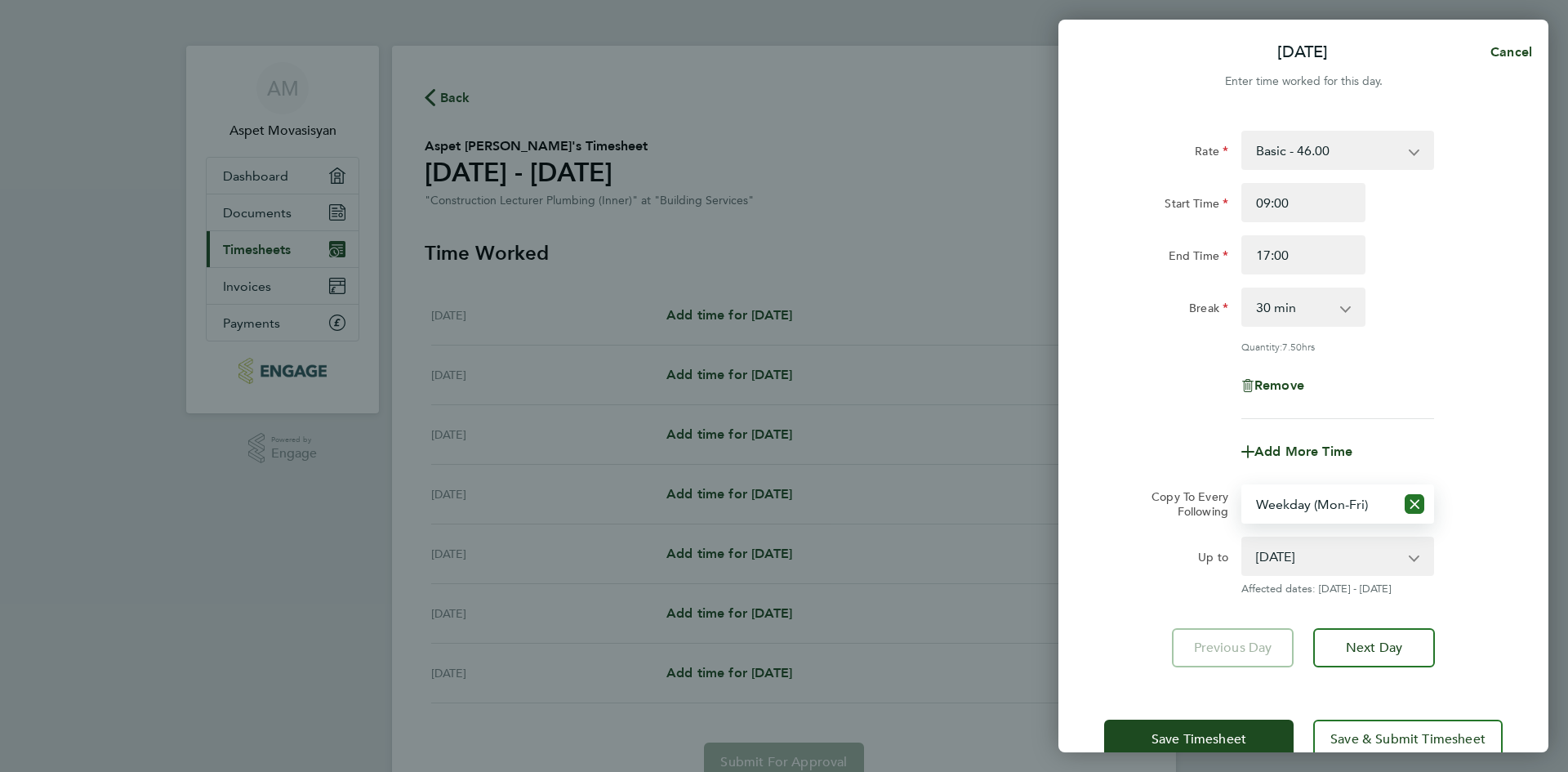
click at [1420, 502] on icon "Reset selection" at bounding box center [1414, 503] width 19 height 19
select select "0: null"
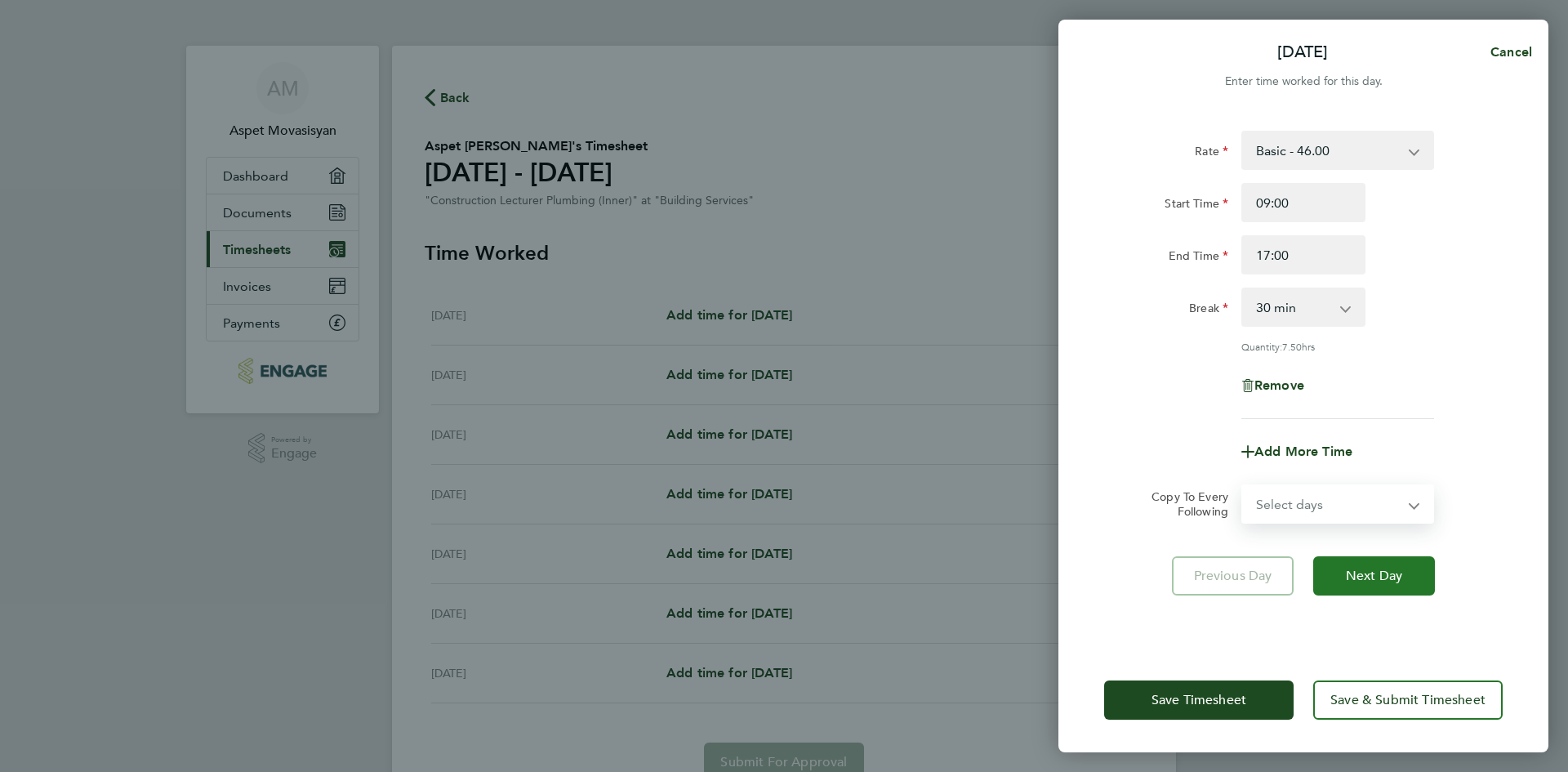
click at [1376, 569] on span "Next Day" at bounding box center [1374, 575] width 57 height 16
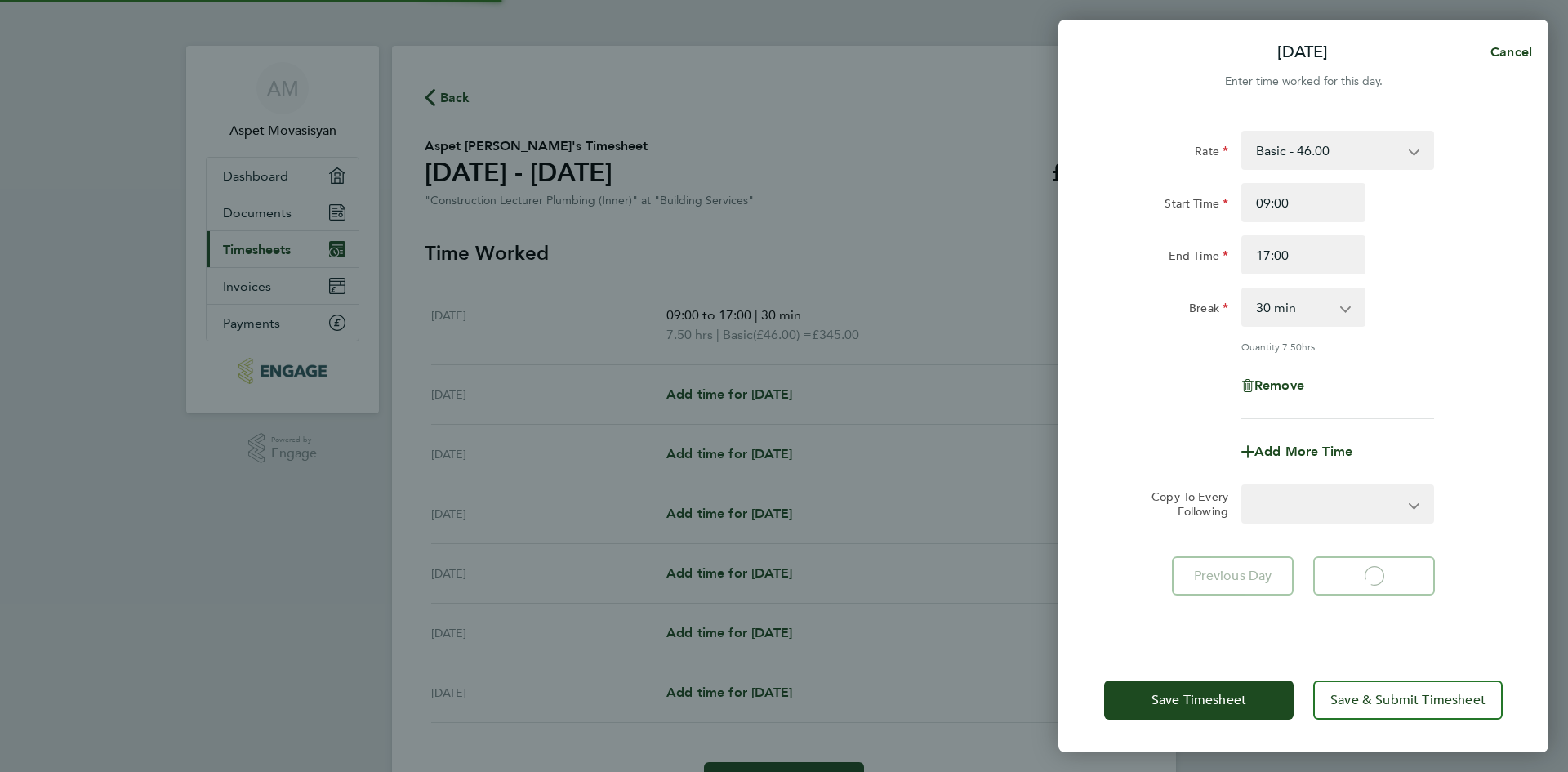
select select "60"
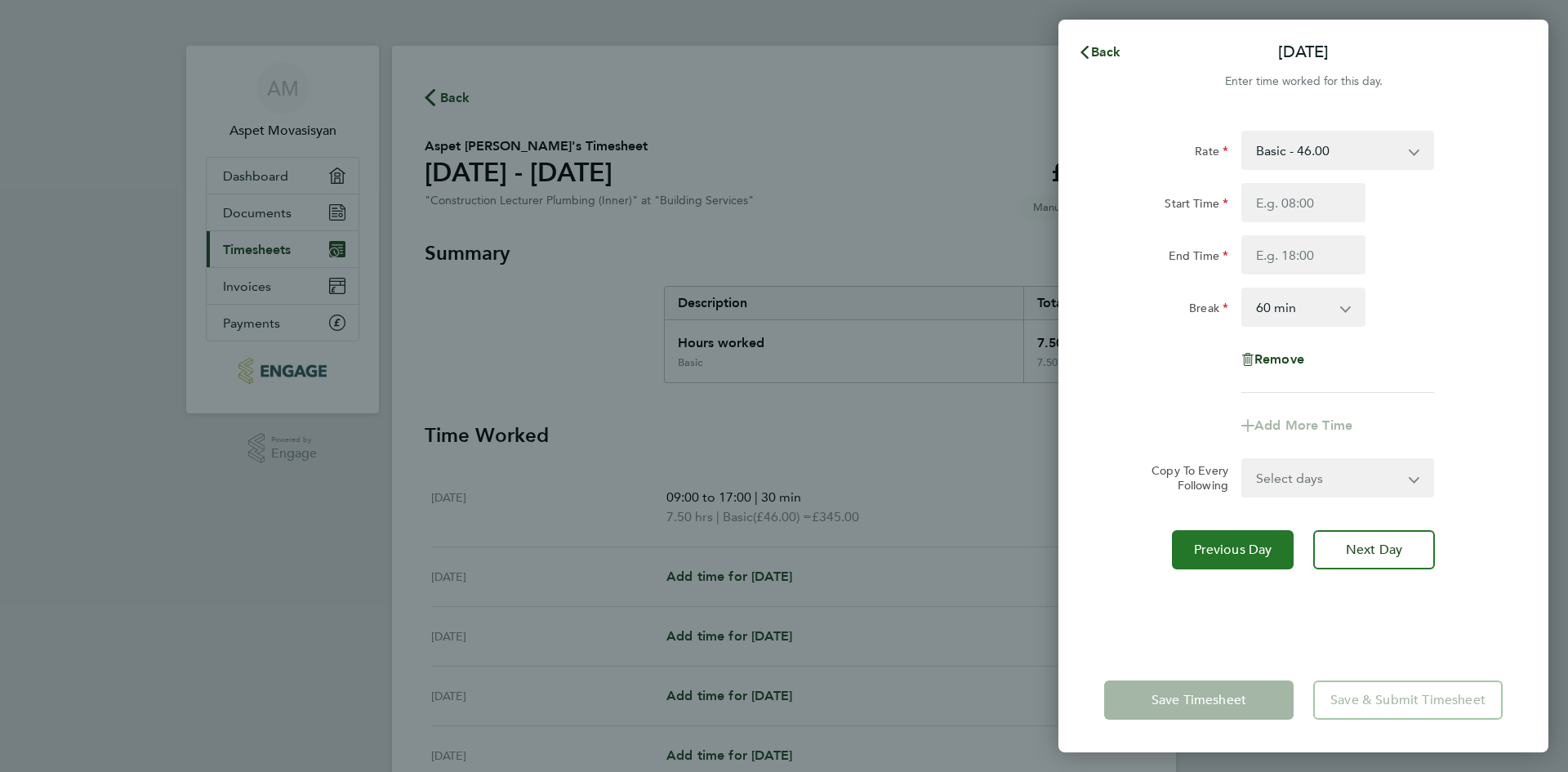
click at [1267, 555] on span "Previous Day" at bounding box center [1233, 549] width 79 height 16
select select "30"
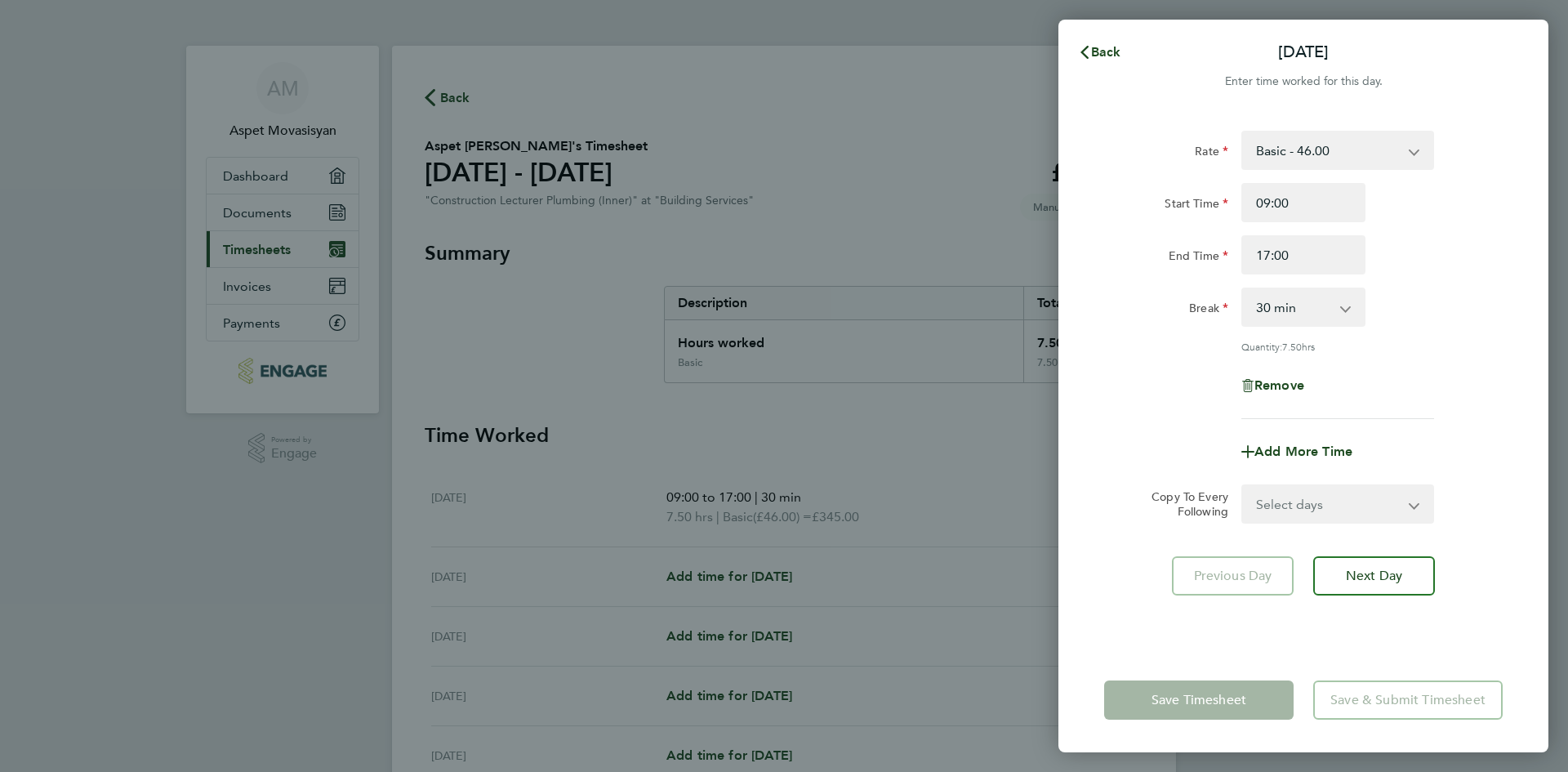
click at [1301, 492] on select "Select days Day Weekday (Mon-Fri) Weekend (Sat-Sun) Tuesday Wednesday Thursday …" at bounding box center [1328, 504] width 171 height 36
select select "TUE"
click at [1243, 486] on select "Select days Day Weekday (Mon-Fri) Weekend (Sat-Sun) Tuesday Wednesday Thursday …" at bounding box center [1328, 504] width 171 height 36
select select "2025-09-28"
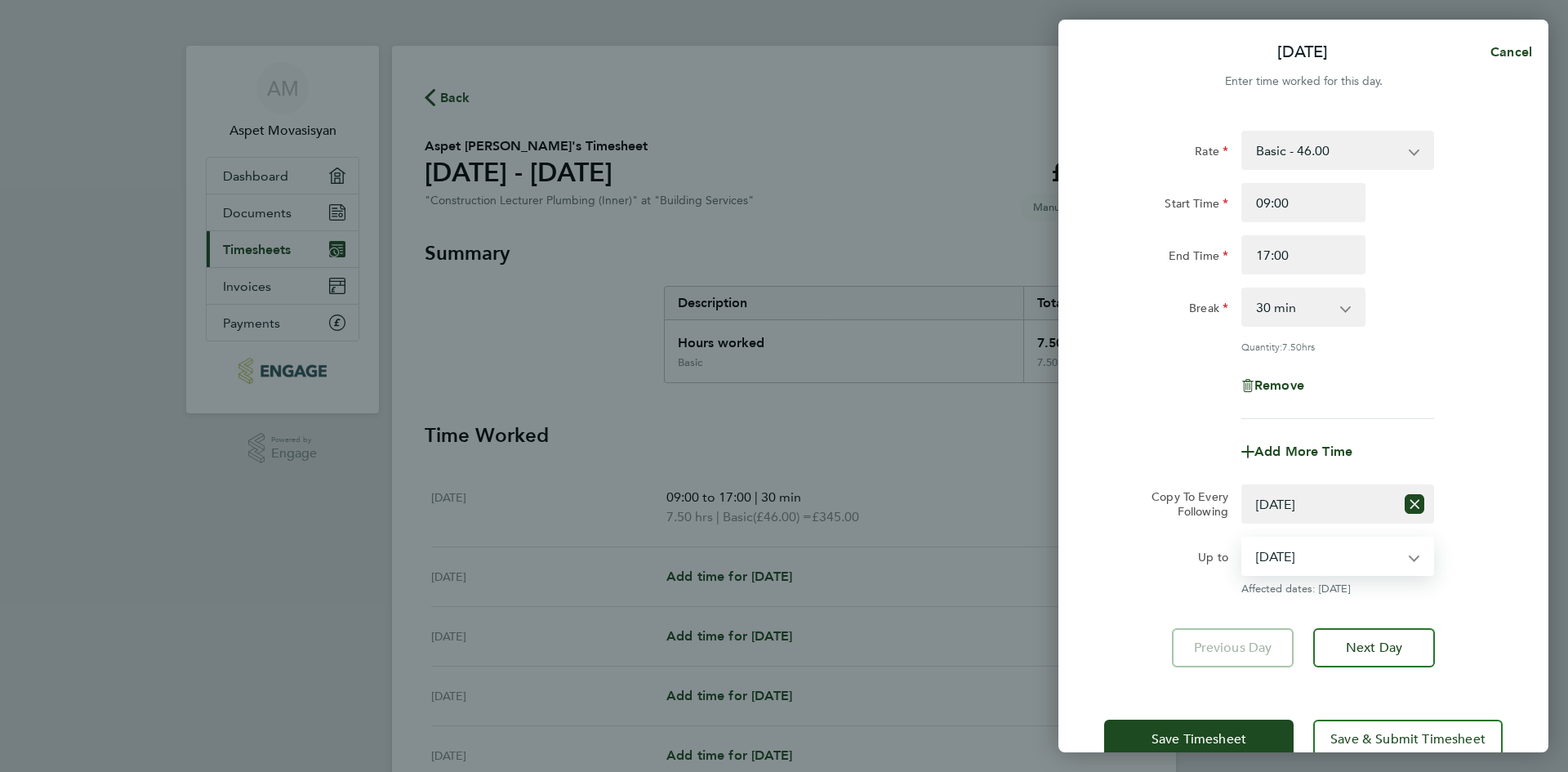
click at [1321, 568] on select "23 Sep 2025 24 Sep 2025 25 Sep 2025 26 Sep 2025 27 Sep 2025 28 Sep 2025" at bounding box center [1327, 556] width 170 height 36
click at [1310, 508] on select "Select days Day Weekday (Mon-Fri) Weekend (Sat-Sun) Tuesday Wednesday Thursday …" at bounding box center [1318, 504] width 152 height 36
click at [1410, 496] on icon "Reset selection" at bounding box center [1414, 503] width 19 height 19
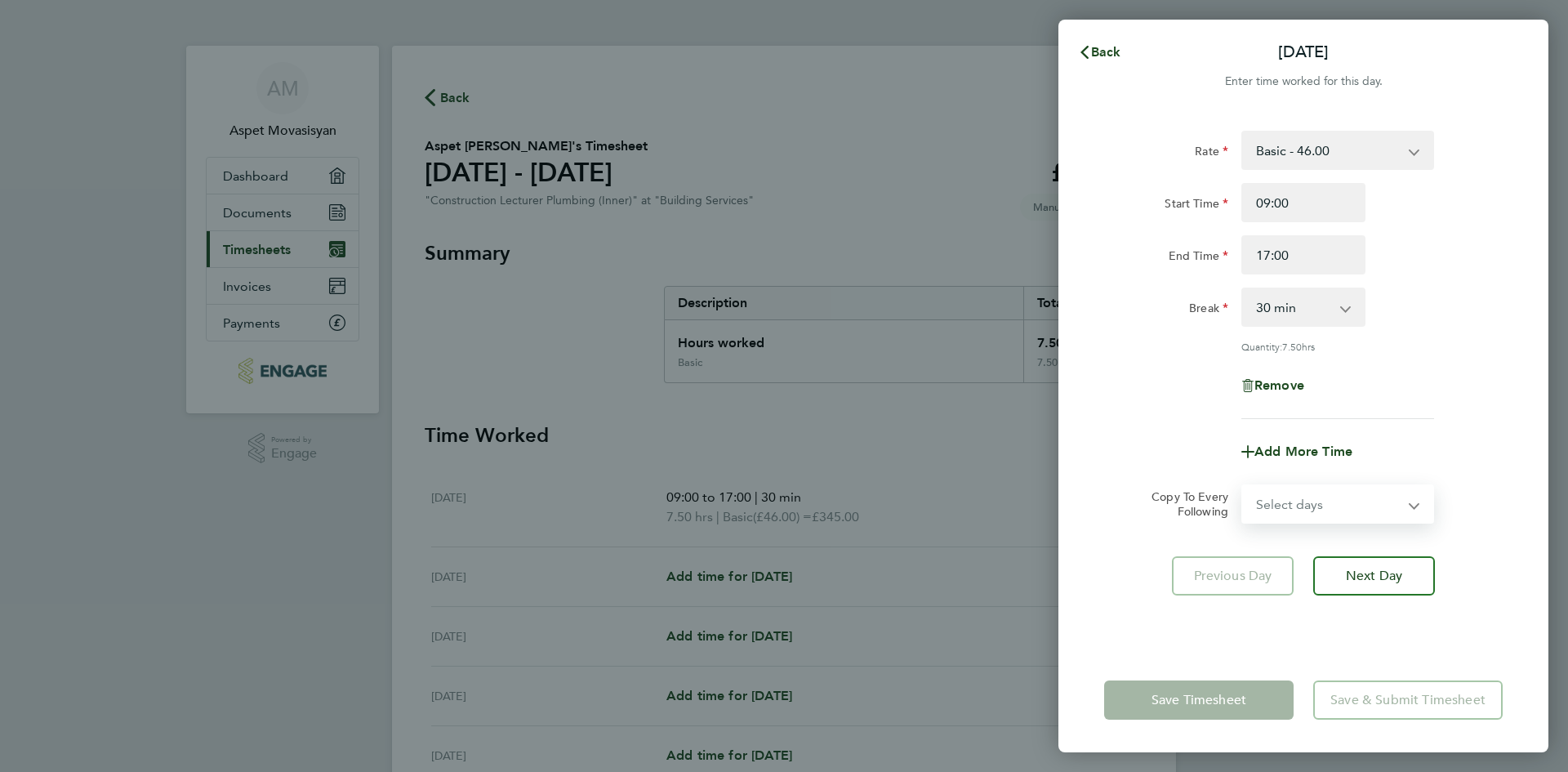
click at [1397, 496] on select "Select days Day Weekday (Mon-Fri) Weekend (Sat-Sun) Tuesday Wednesday Thursday …" at bounding box center [1328, 504] width 171 height 36
select select "DAY"
click at [1243, 486] on select "Select days Day Weekday (Mon-Fri) Weekend (Sat-Sun) Tuesday Wednesday Thursday …" at bounding box center [1328, 504] width 171 height 36
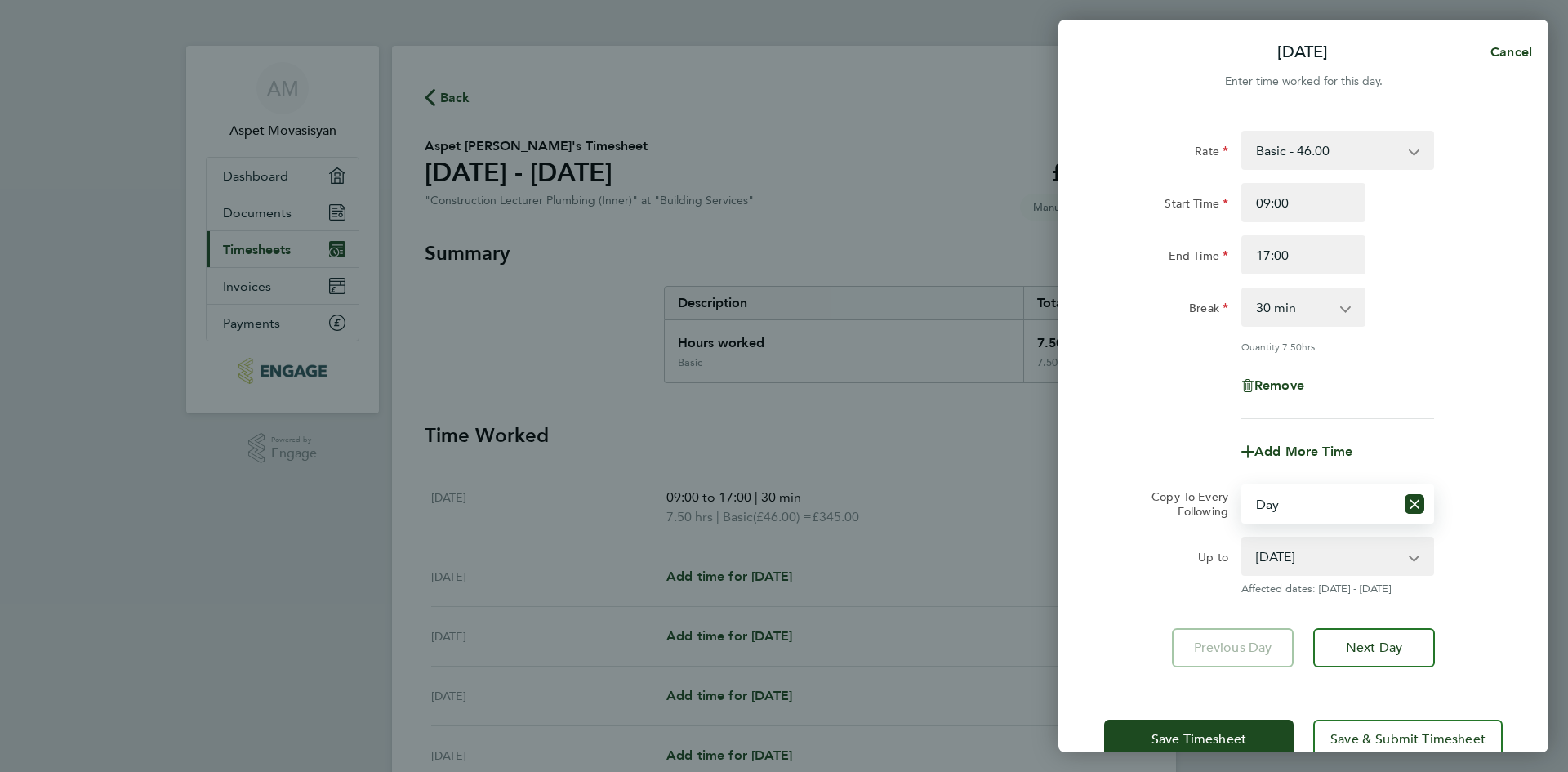
click at [1299, 544] on select "23 Sep 2025 24 Sep 2025 25 Sep 2025 26 Sep 2025 27 Sep 2025 28 Sep 2025" at bounding box center [1327, 556] width 170 height 36
select select "2025-09-26"
click at [1243, 538] on select "23 Sep 2025 24 Sep 2025 25 Sep 2025 26 Sep 2025 27 Sep 2025 28 Sep 2025" at bounding box center [1327, 556] width 170 height 36
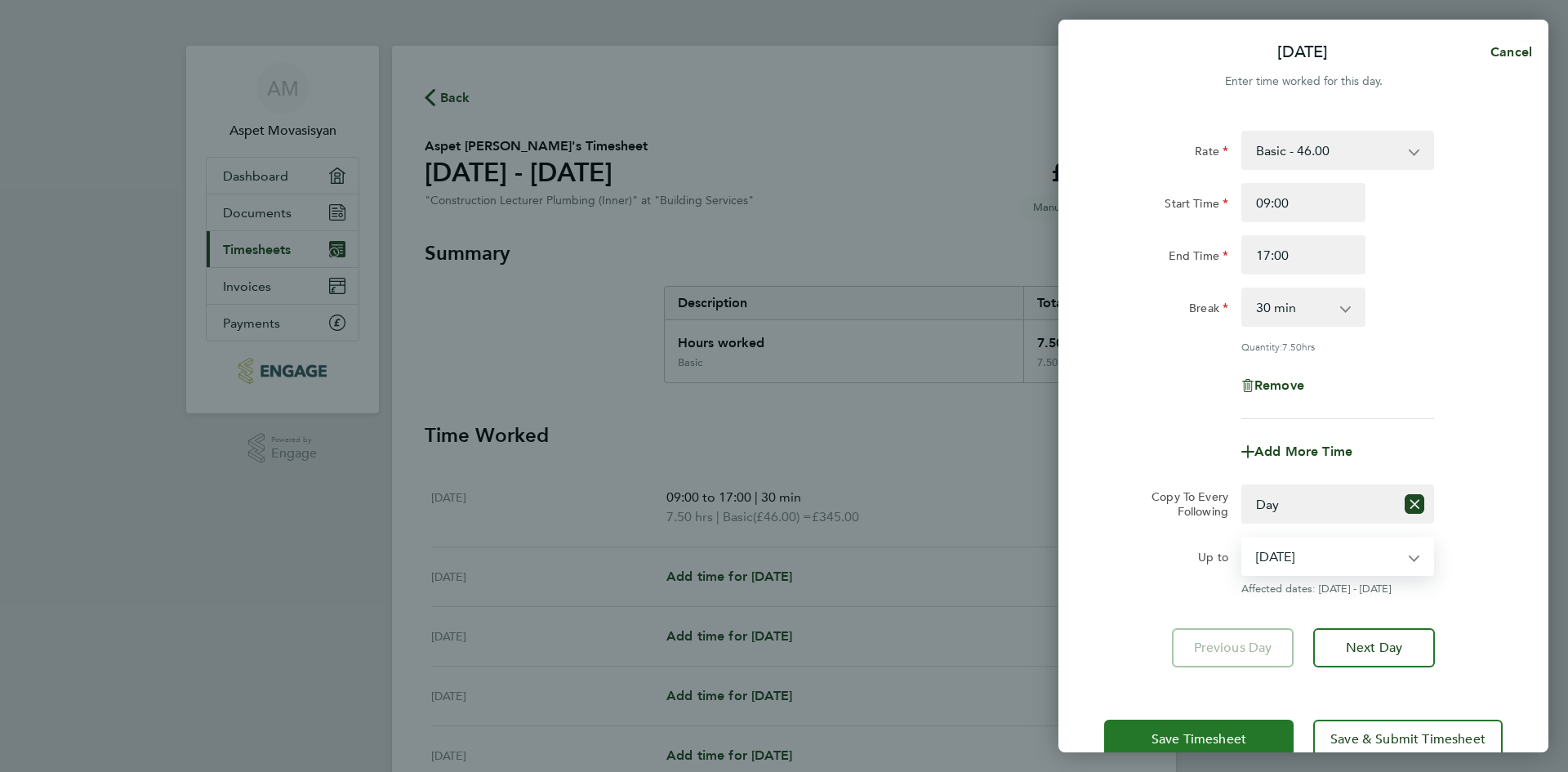
click at [1211, 729] on button "Save Timesheet" at bounding box center [1200, 739] width 190 height 39
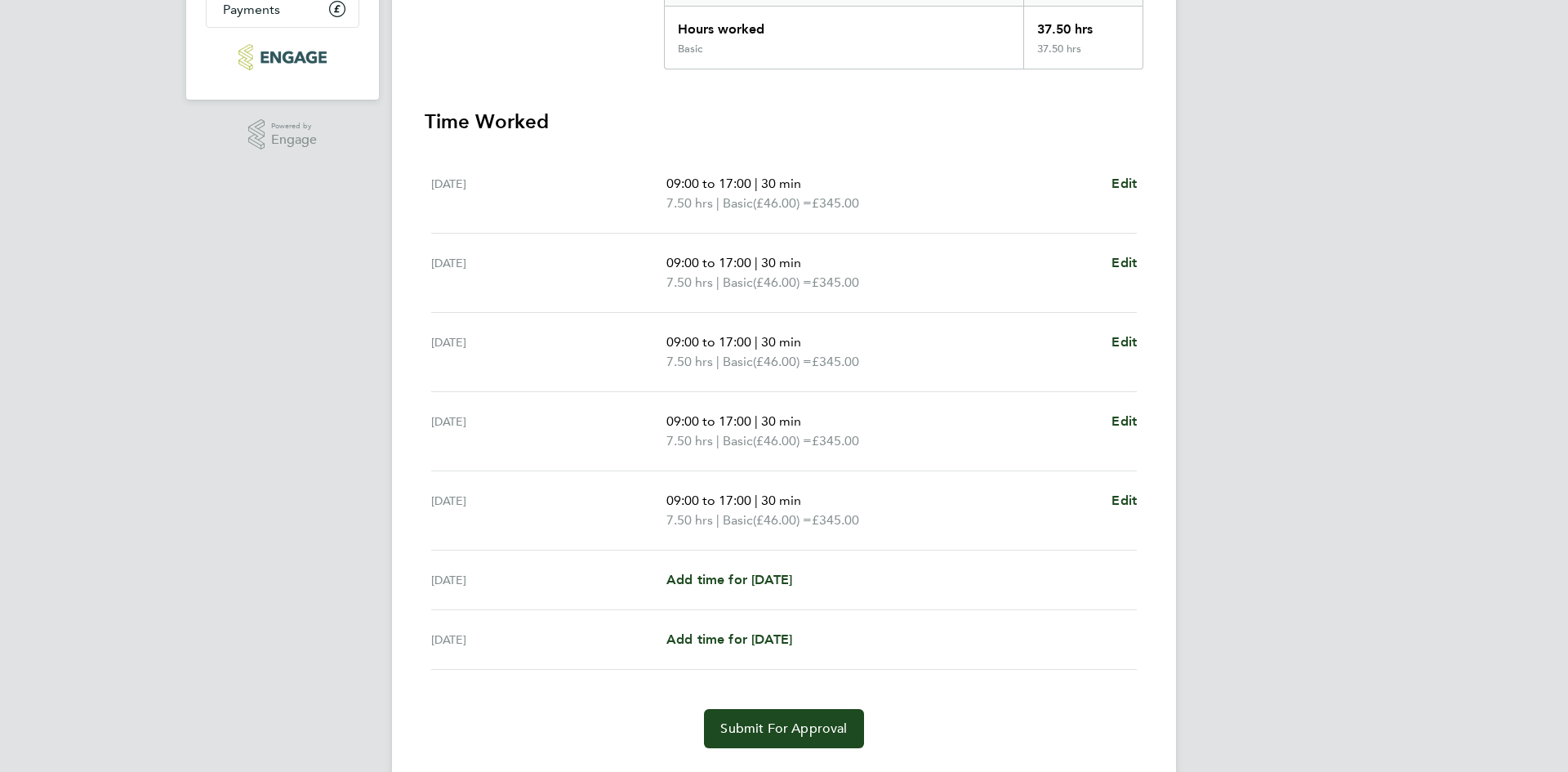
scroll to position [355, 0]
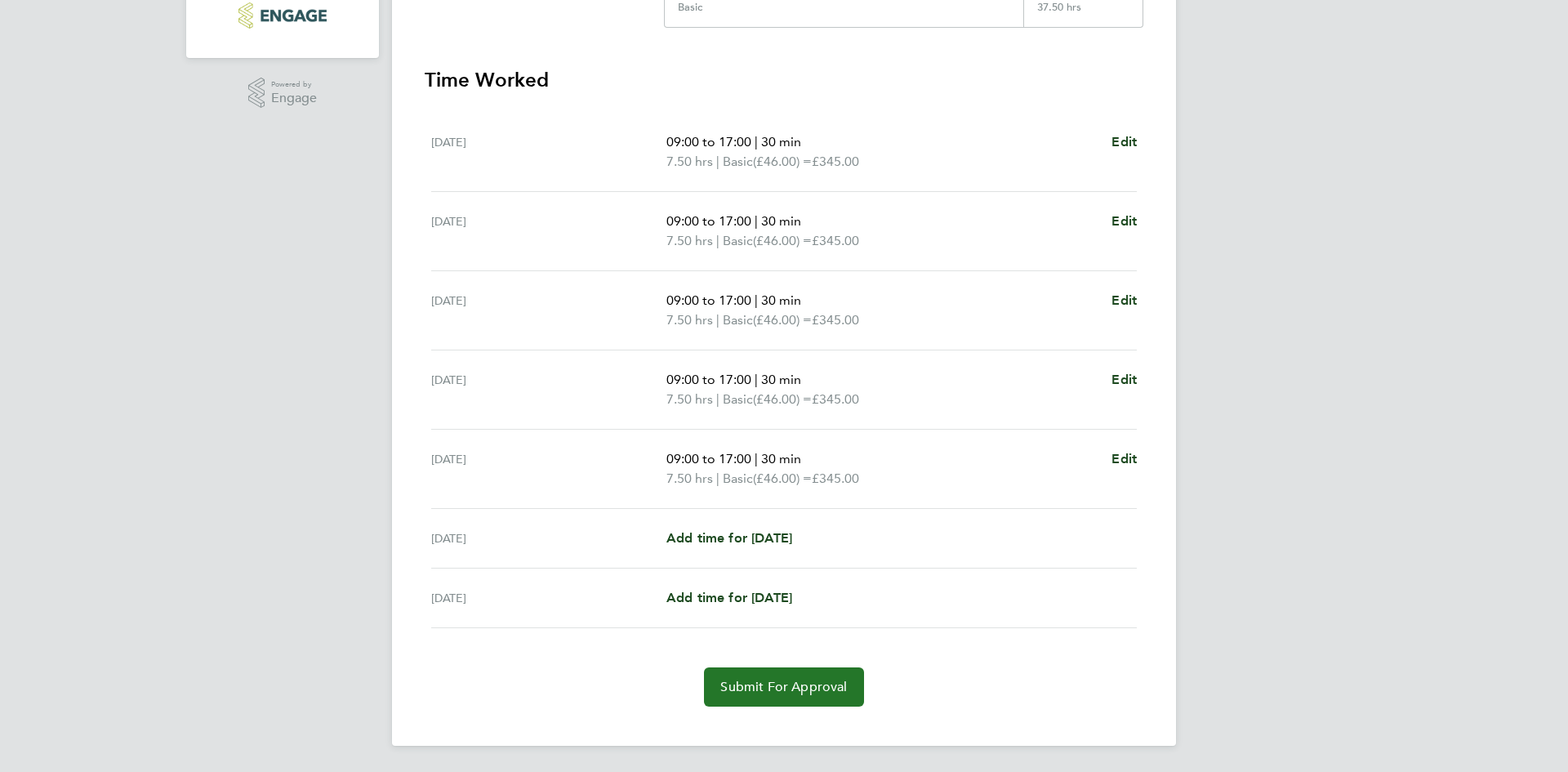
click at [816, 686] on span "Submit For Approval" at bounding box center [783, 686] width 126 height 16
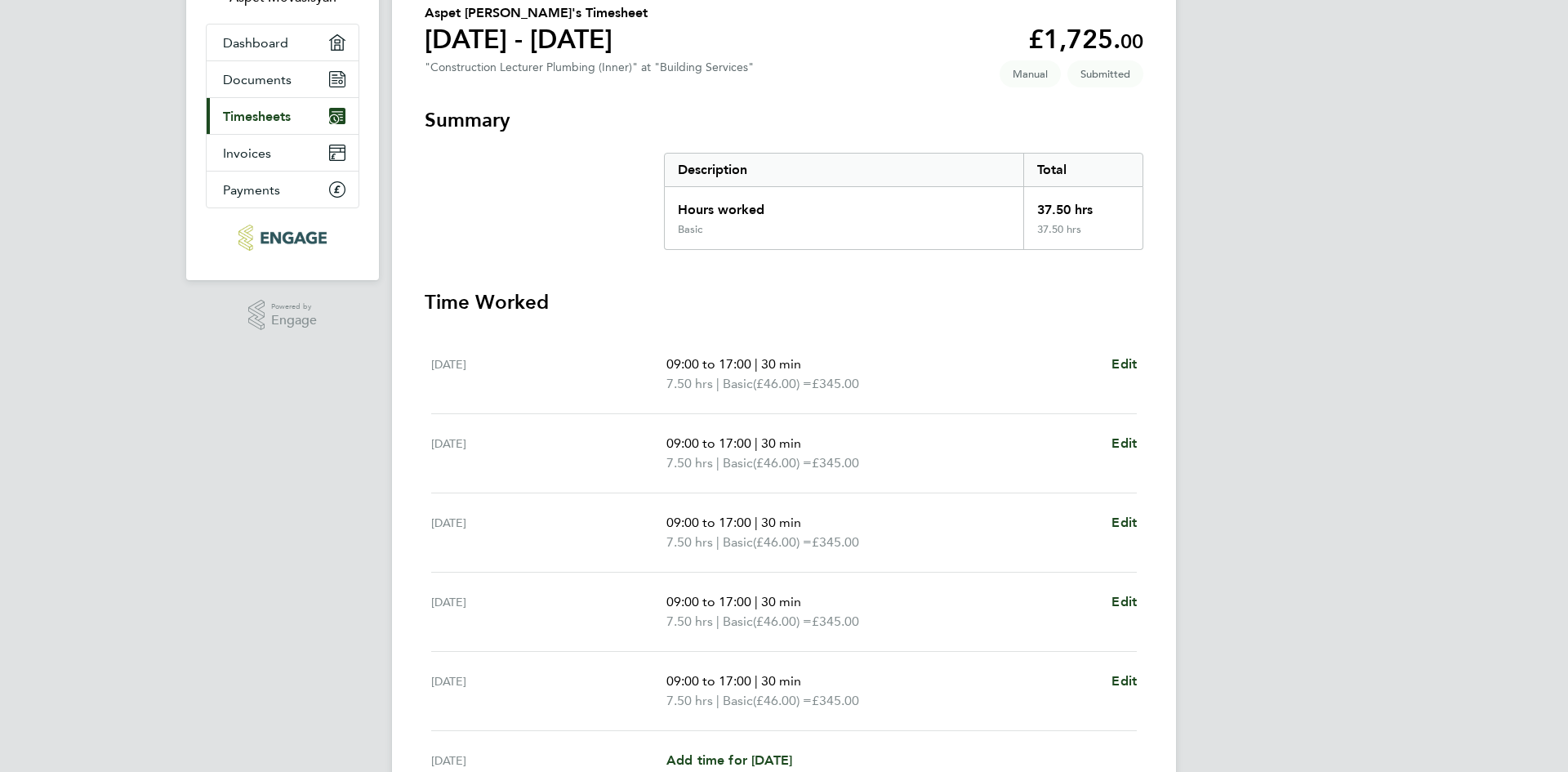
scroll to position [0, 0]
